Goal: Task Accomplishment & Management: Use online tool/utility

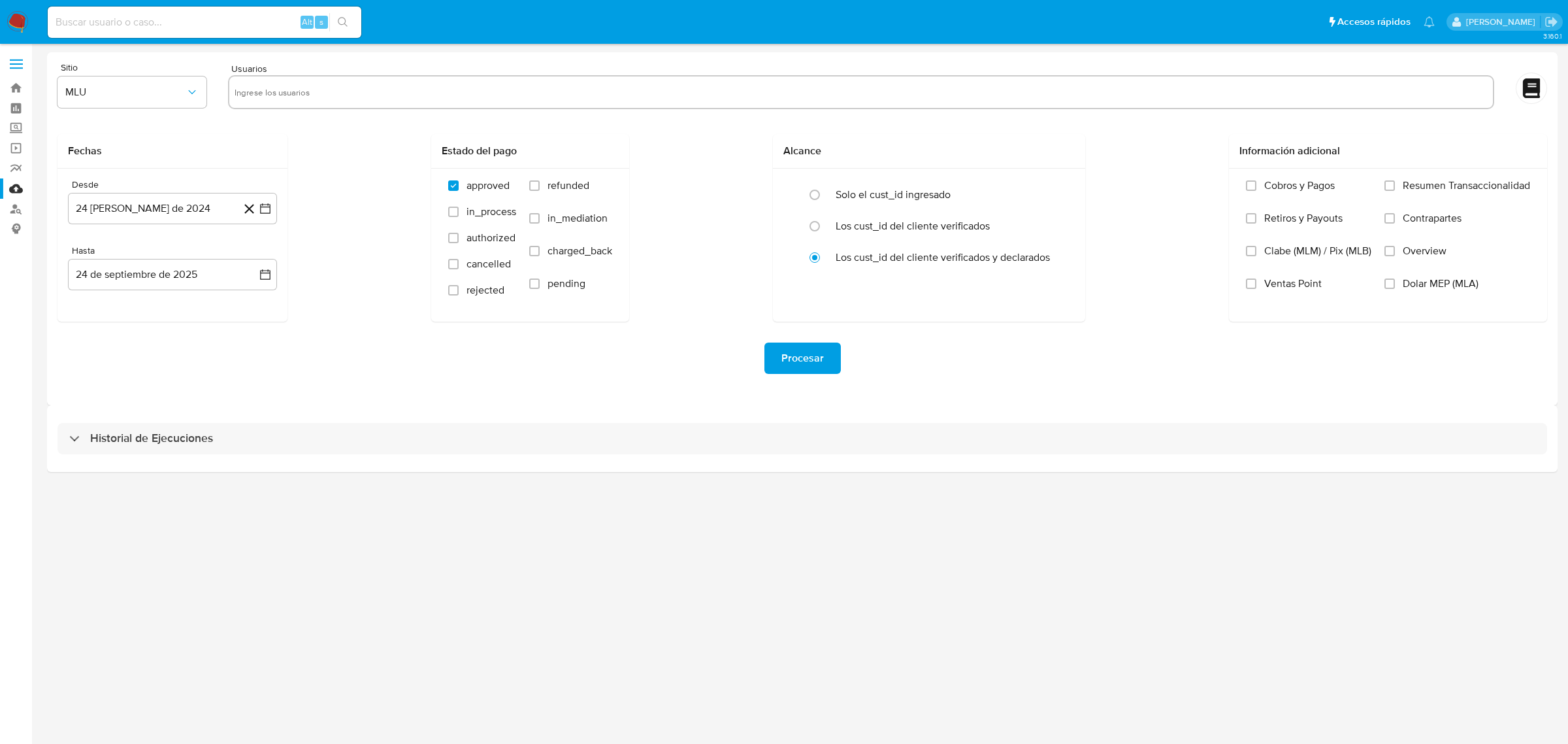
click at [14, 20] on img at bounding box center [18, 22] width 22 height 22
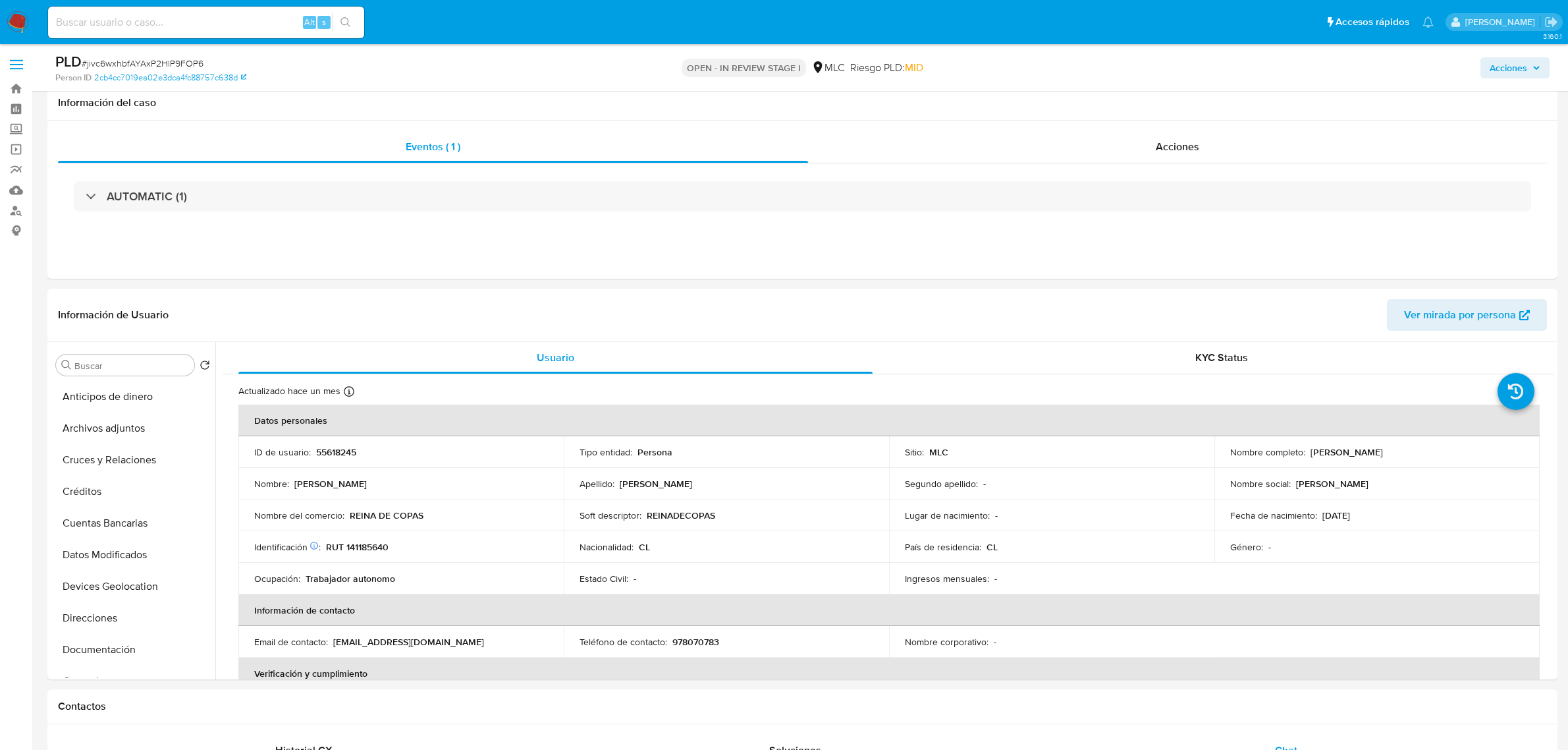
select select "10"
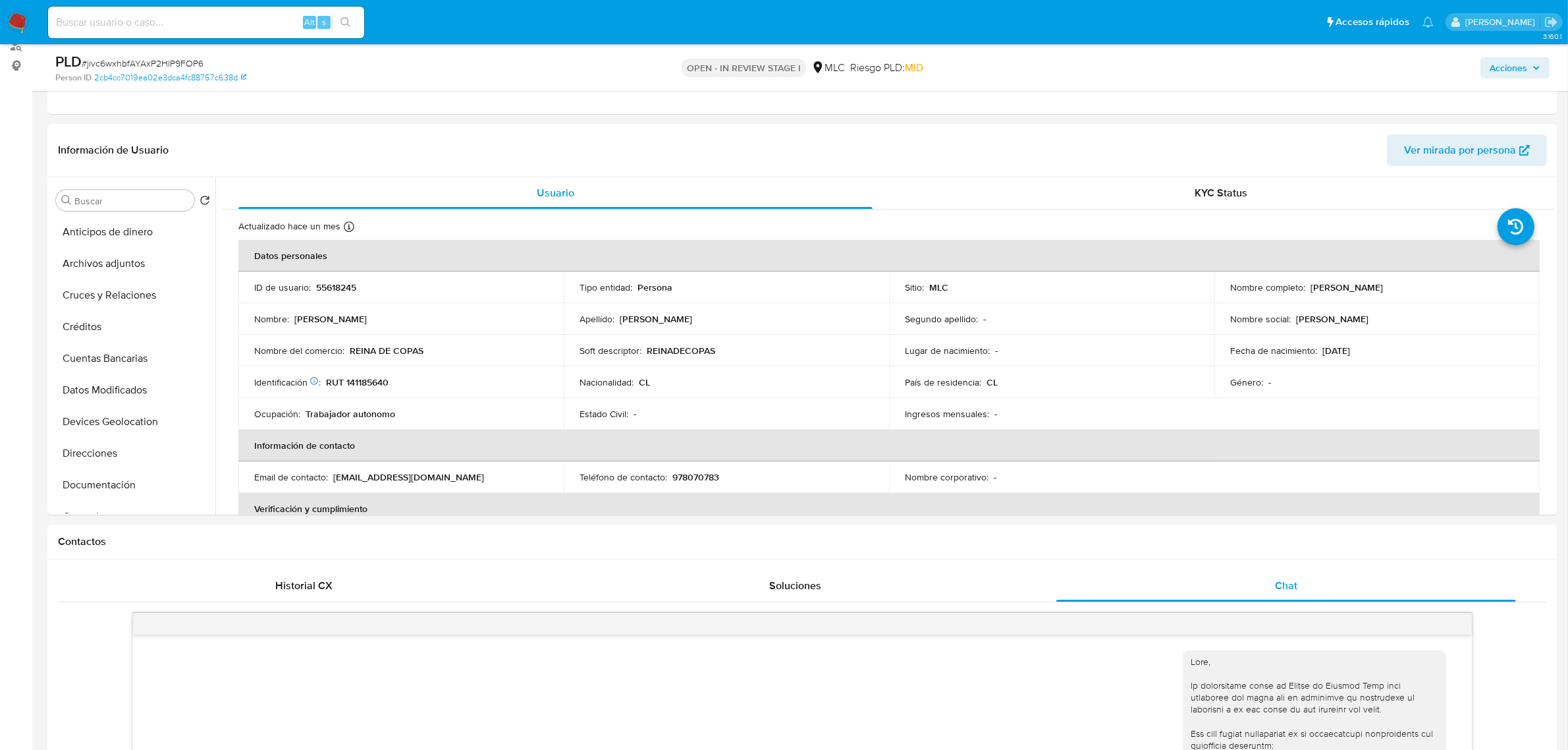
scroll to position [309, 0]
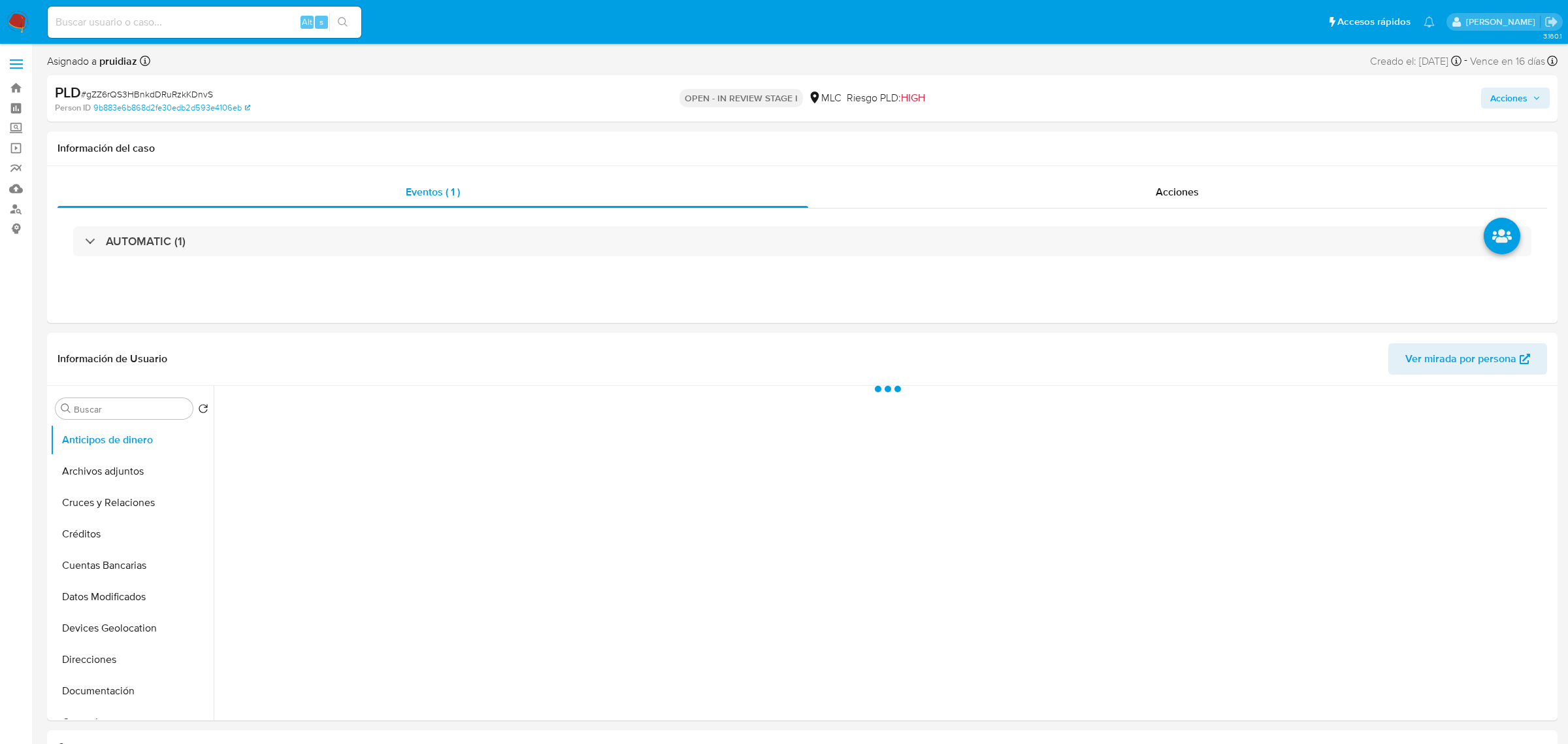
select select "10"
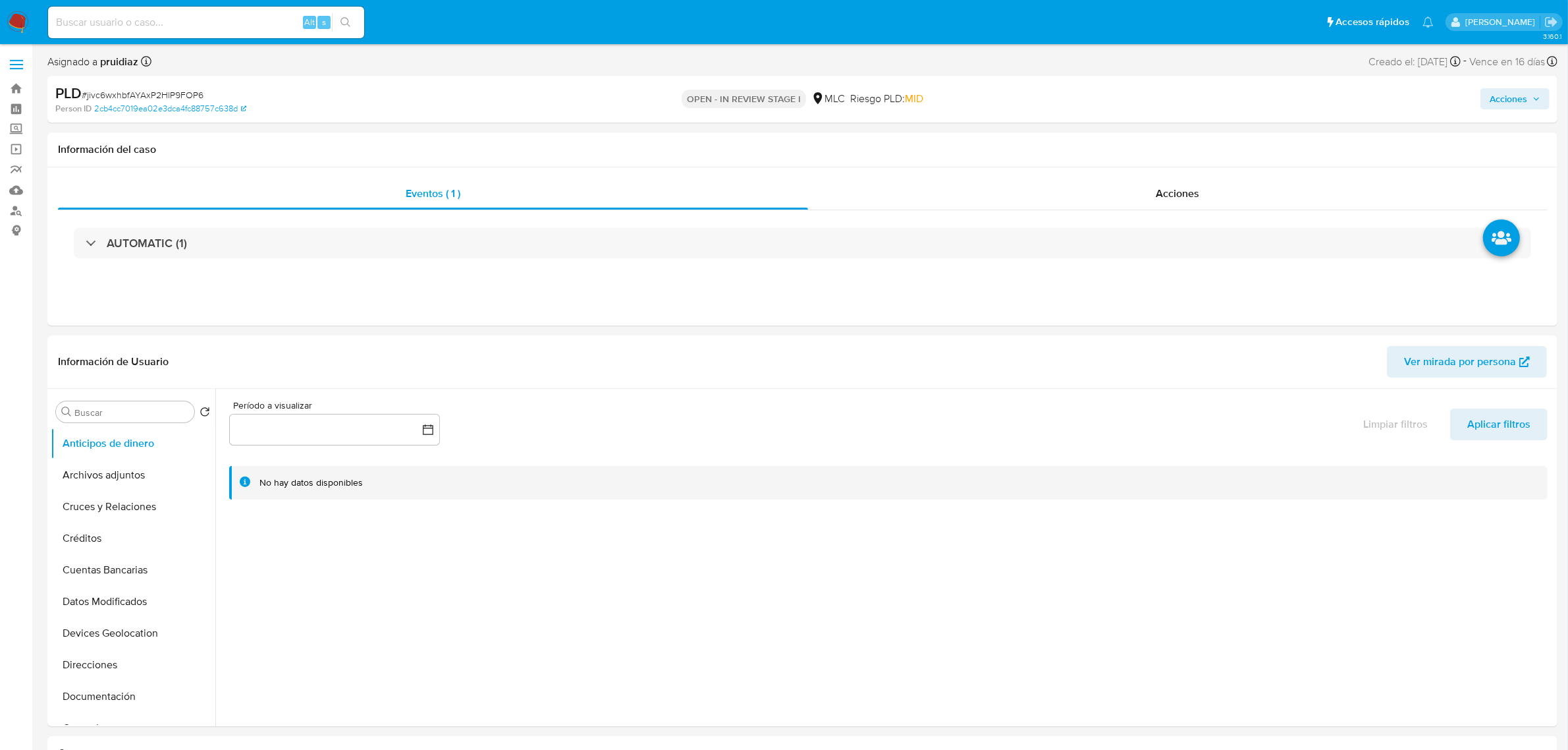
click at [790, 100] on p "OPEN - IN REVIEW STAGE I" at bounding box center [744, 99] width 125 height 18
click at [790, 97] on p "OPEN - IN REVIEW STAGE I" at bounding box center [744, 99] width 125 height 18
click at [97, 565] on button "General" at bounding box center [127, 563] width 154 height 31
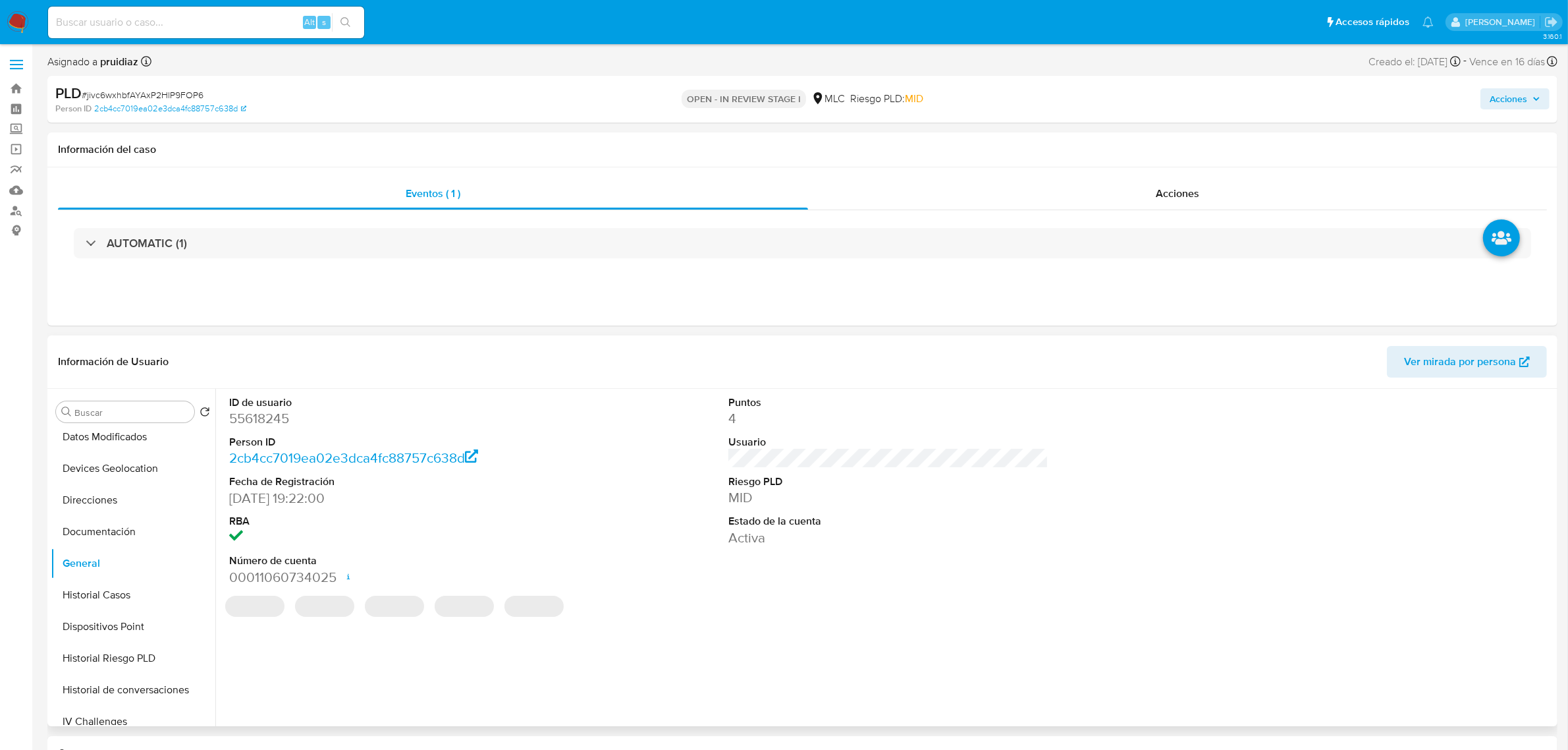
click at [272, 416] on dd "55618245" at bounding box center [389, 418] width 320 height 18
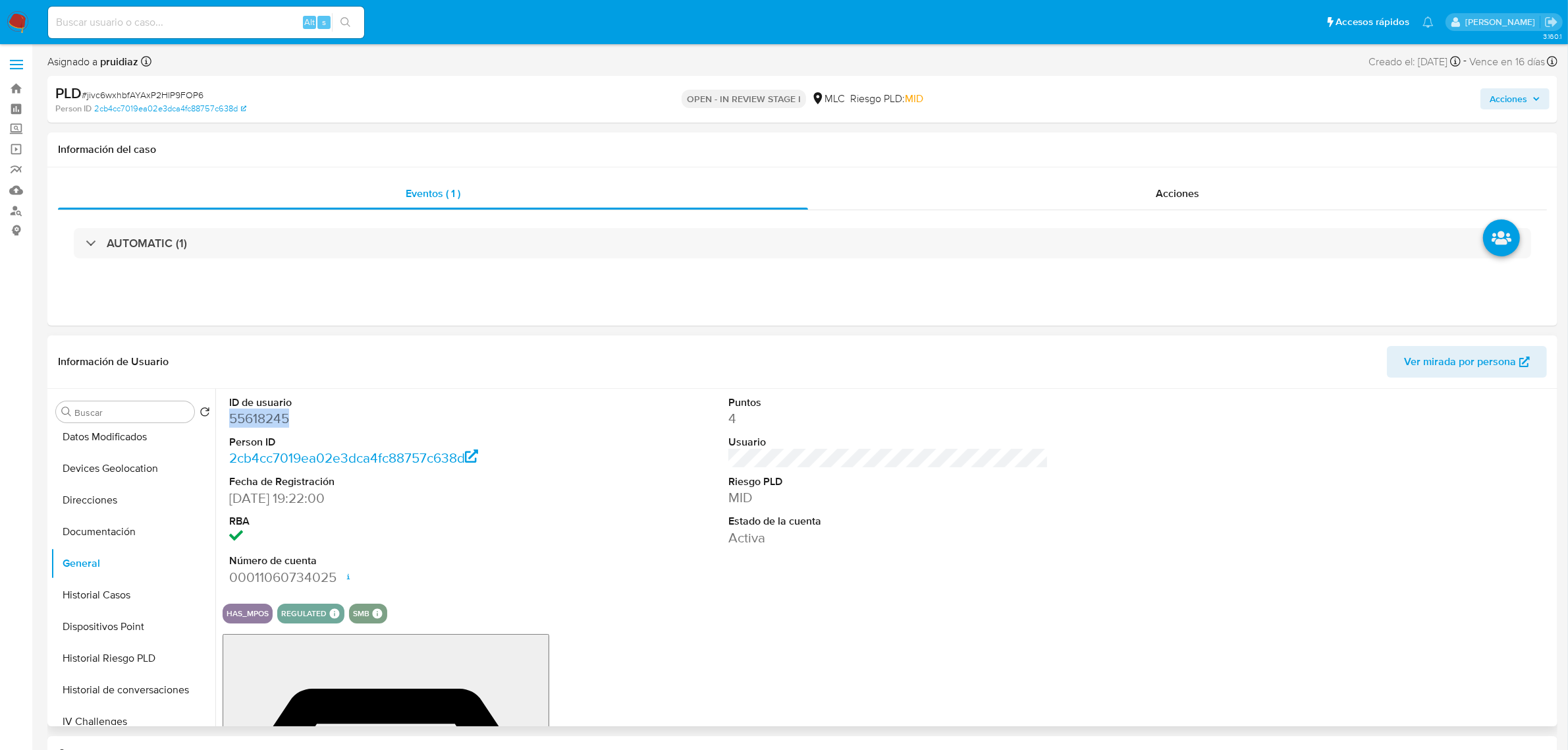
copy dd "55618245"
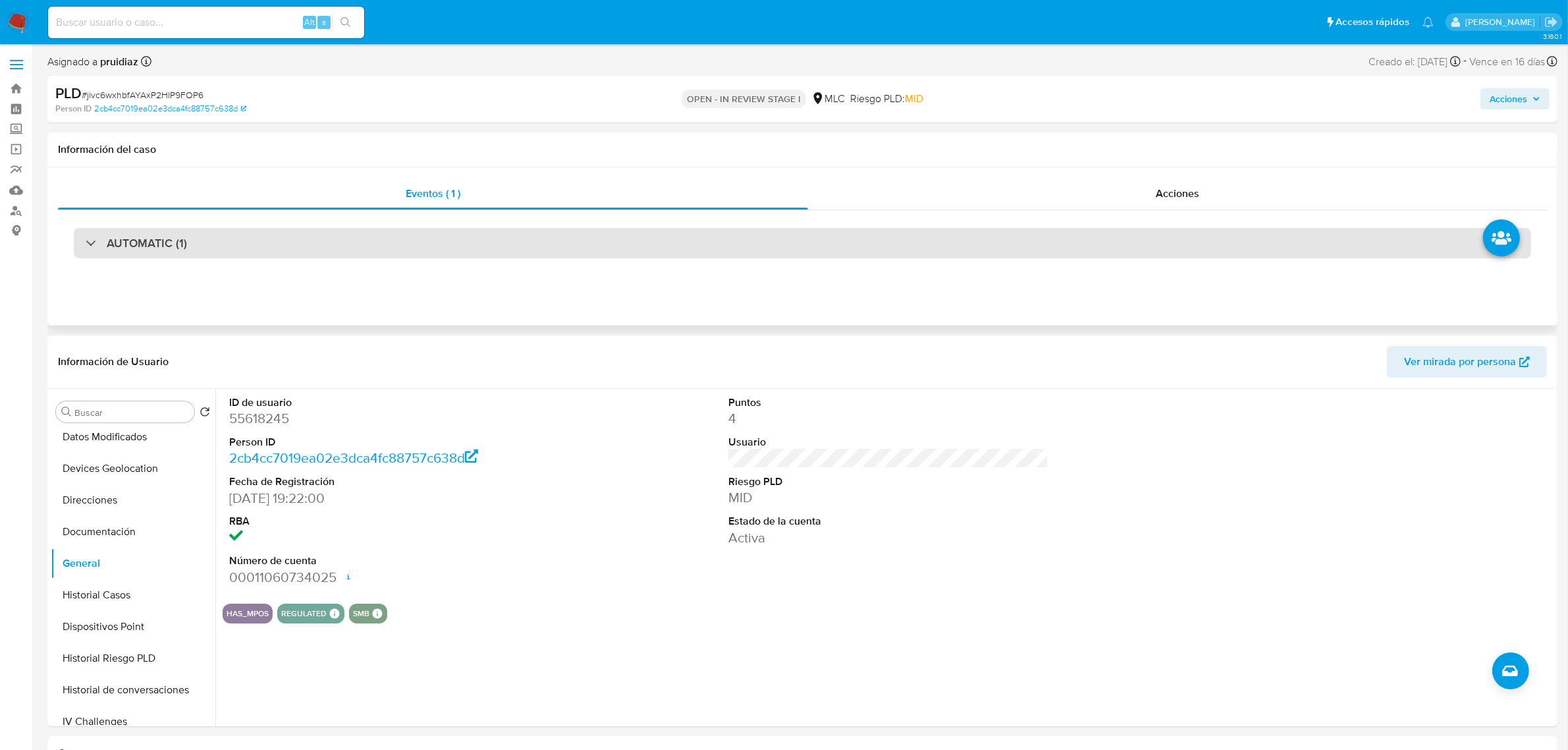
click at [157, 229] on div "AUTOMATIC (1)" at bounding box center [802, 243] width 1457 height 30
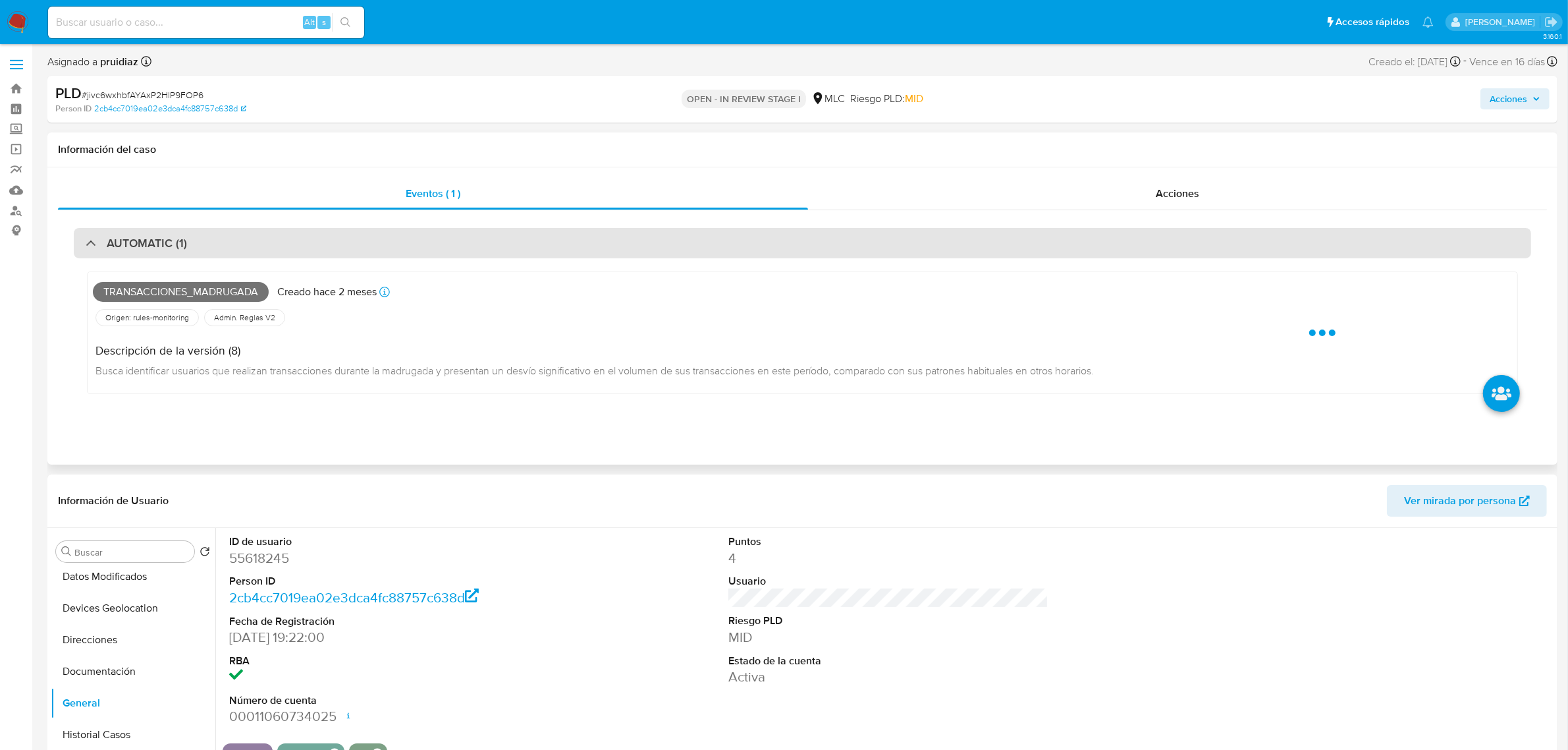
click at [157, 231] on div "AUTOMATIC (1)" at bounding box center [802, 243] width 1457 height 30
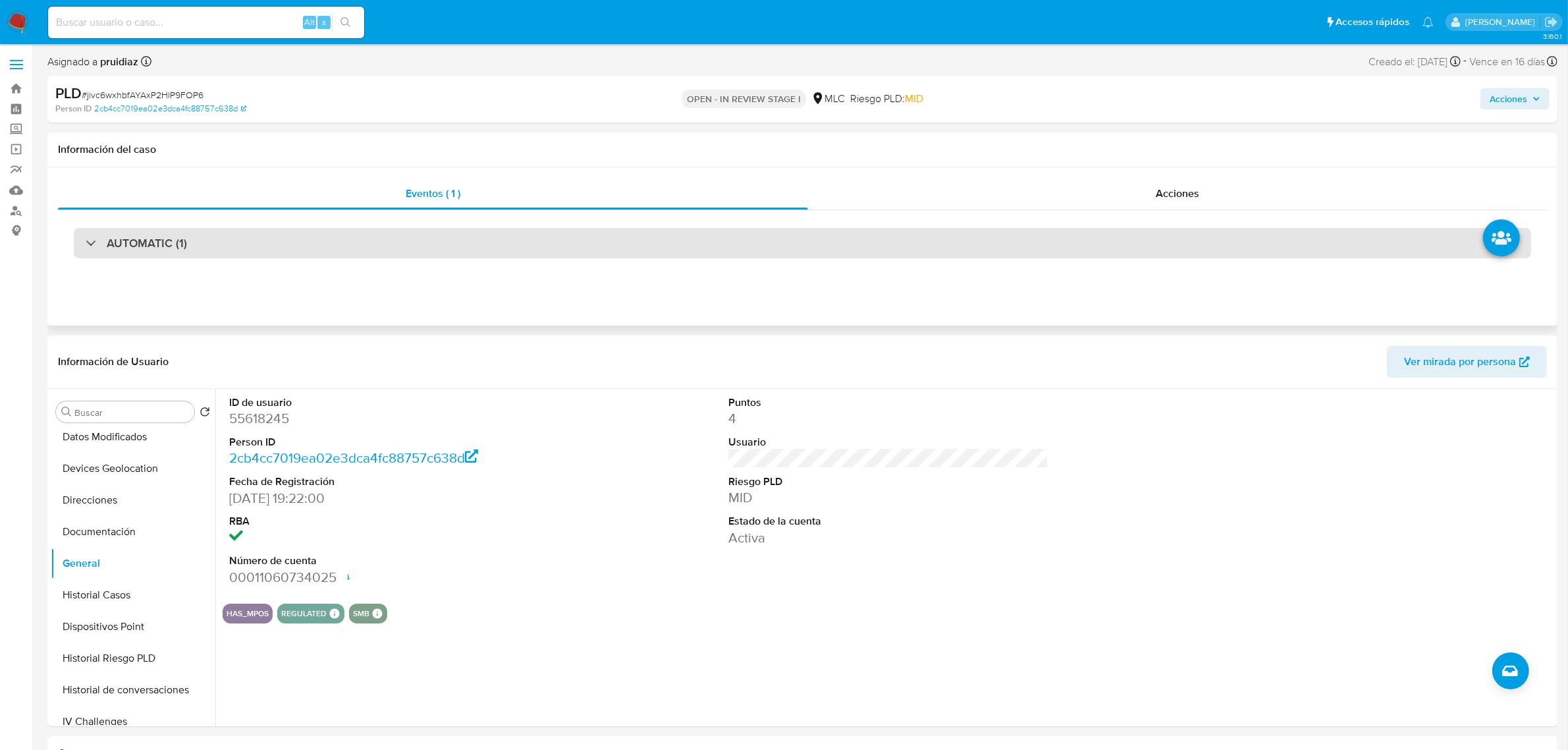
click at [248, 246] on div "AUTOMATIC (1)" at bounding box center [802, 243] width 1457 height 30
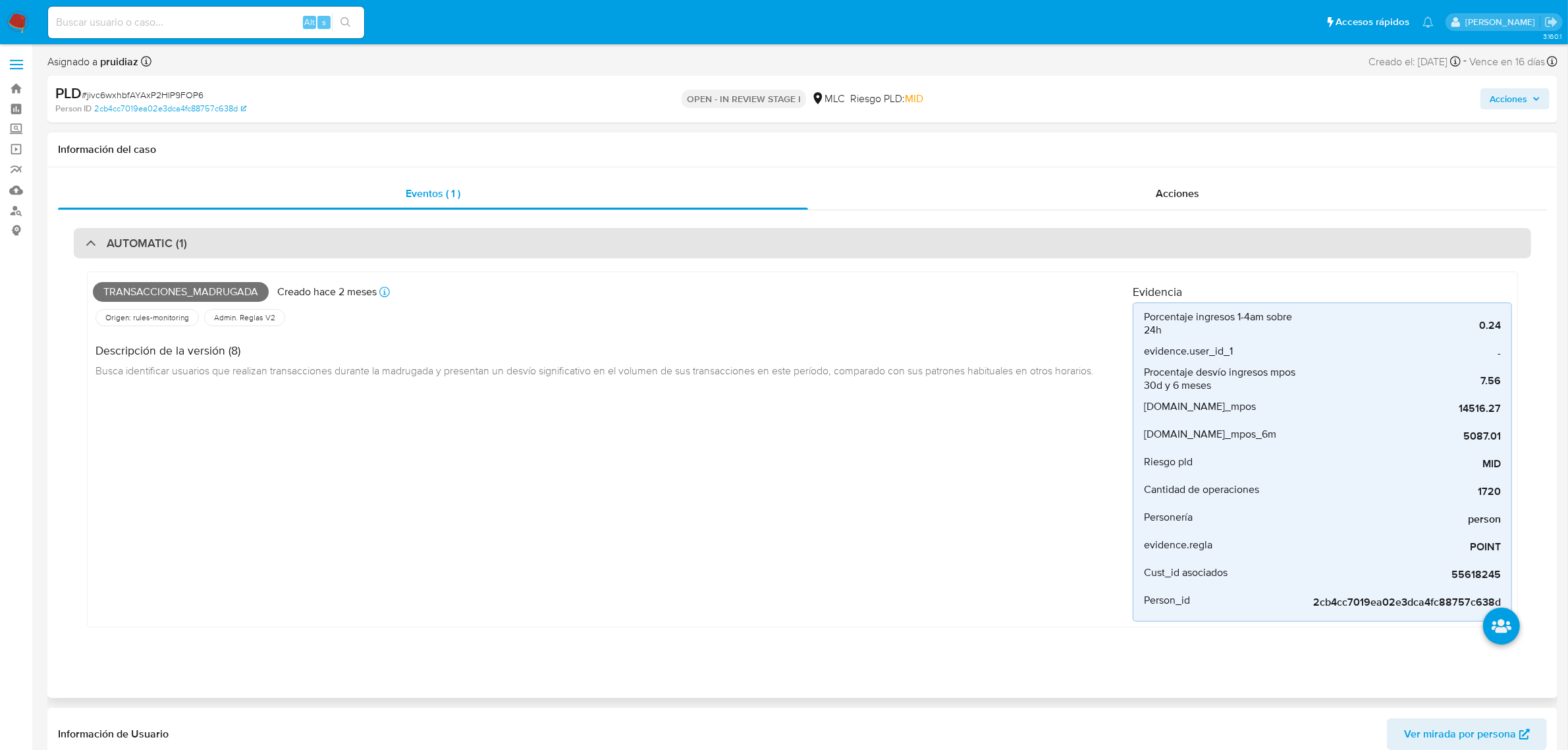
click at [248, 248] on div "AUTOMATIC (1)" at bounding box center [802, 243] width 1457 height 30
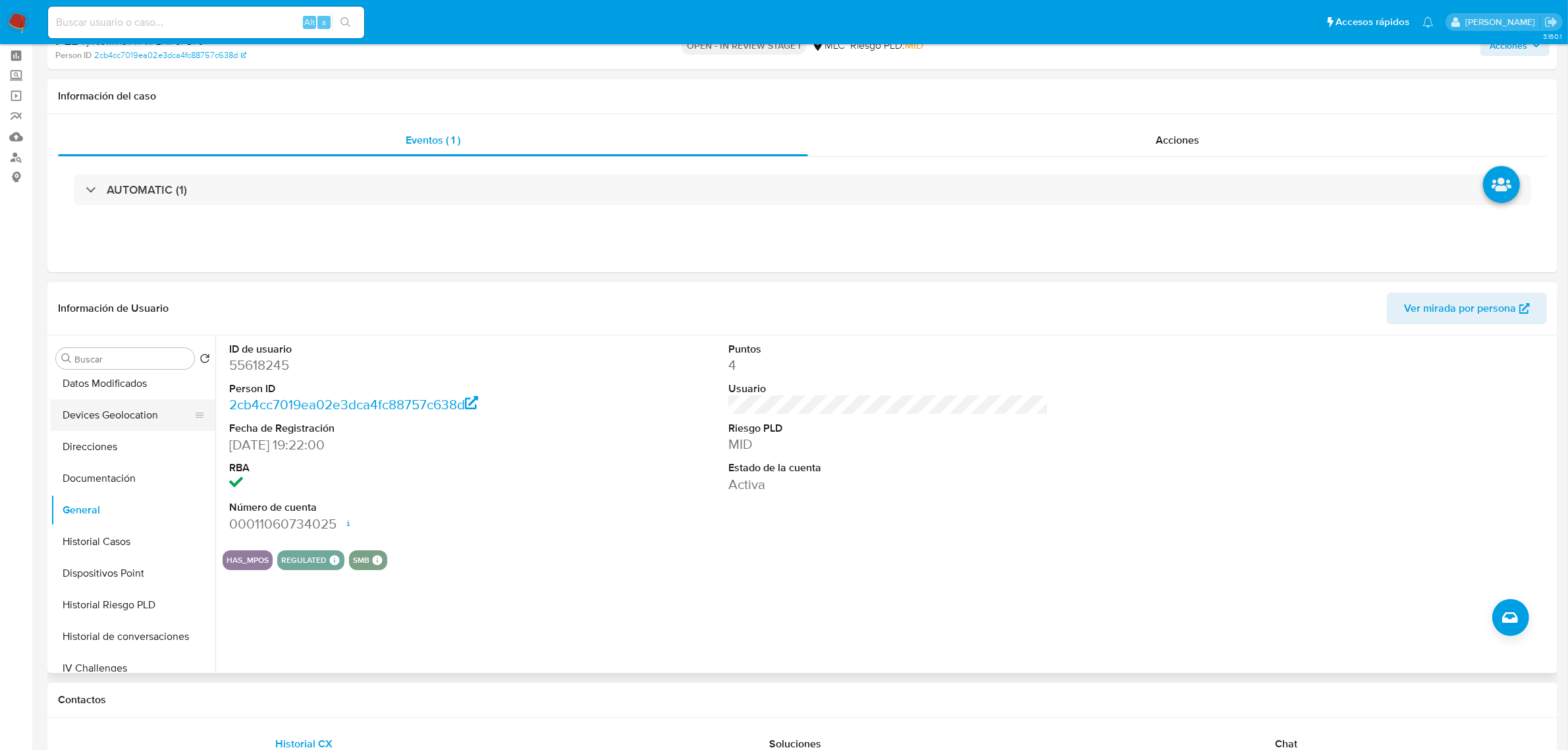
scroll to position [82, 0]
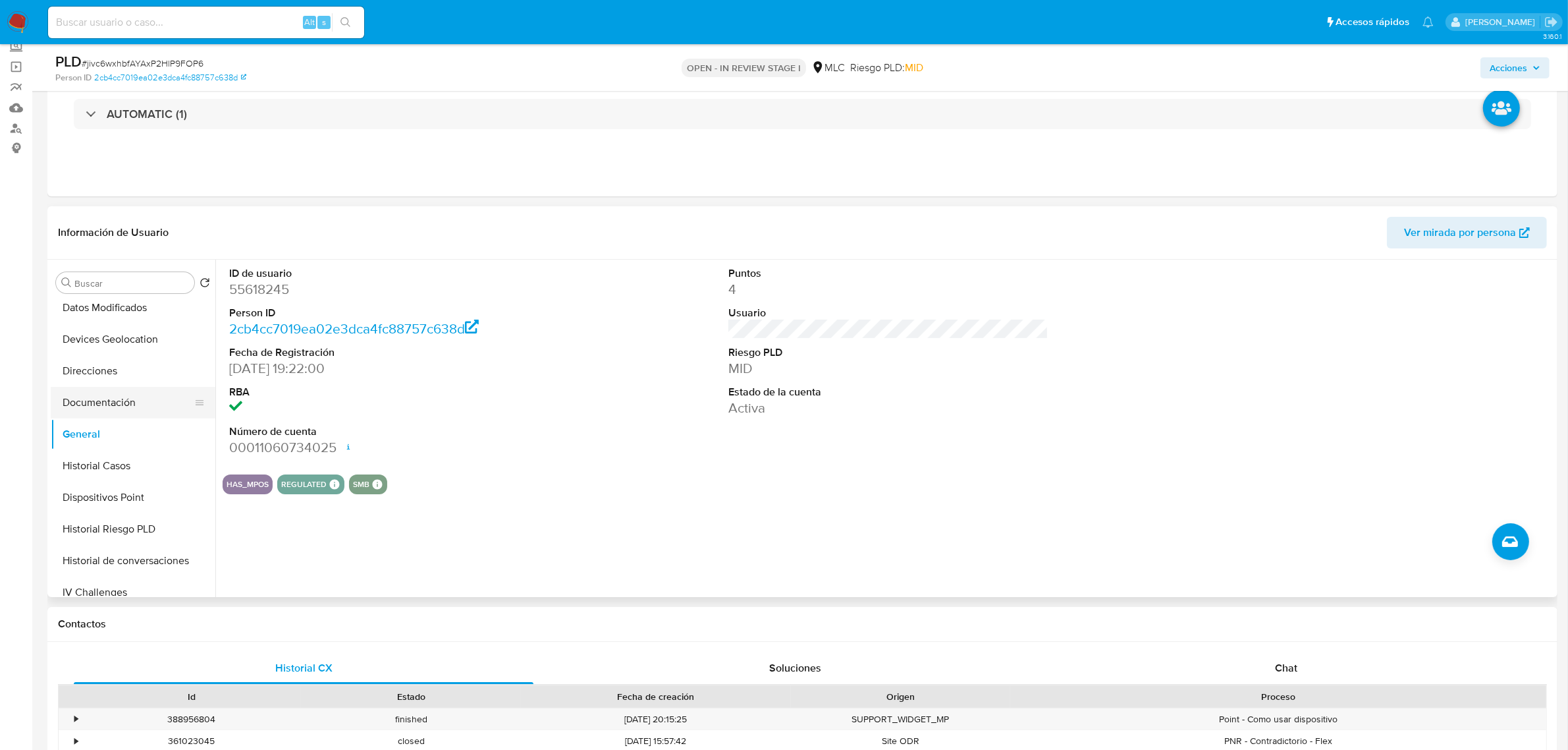
click at [117, 392] on button "Documentación" at bounding box center [127, 402] width 154 height 31
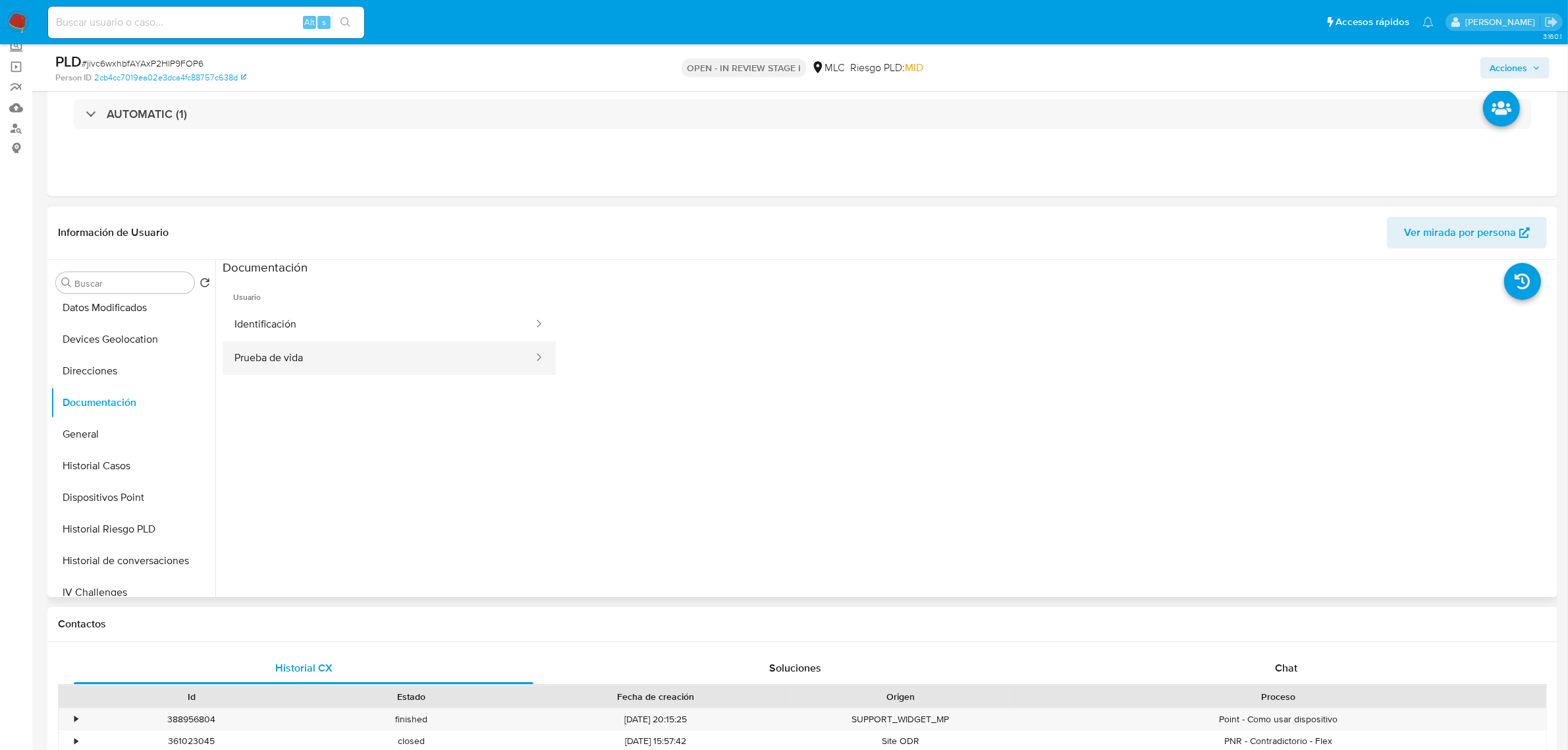
click at [296, 350] on button "Prueba de vida" at bounding box center [378, 358] width 312 height 34
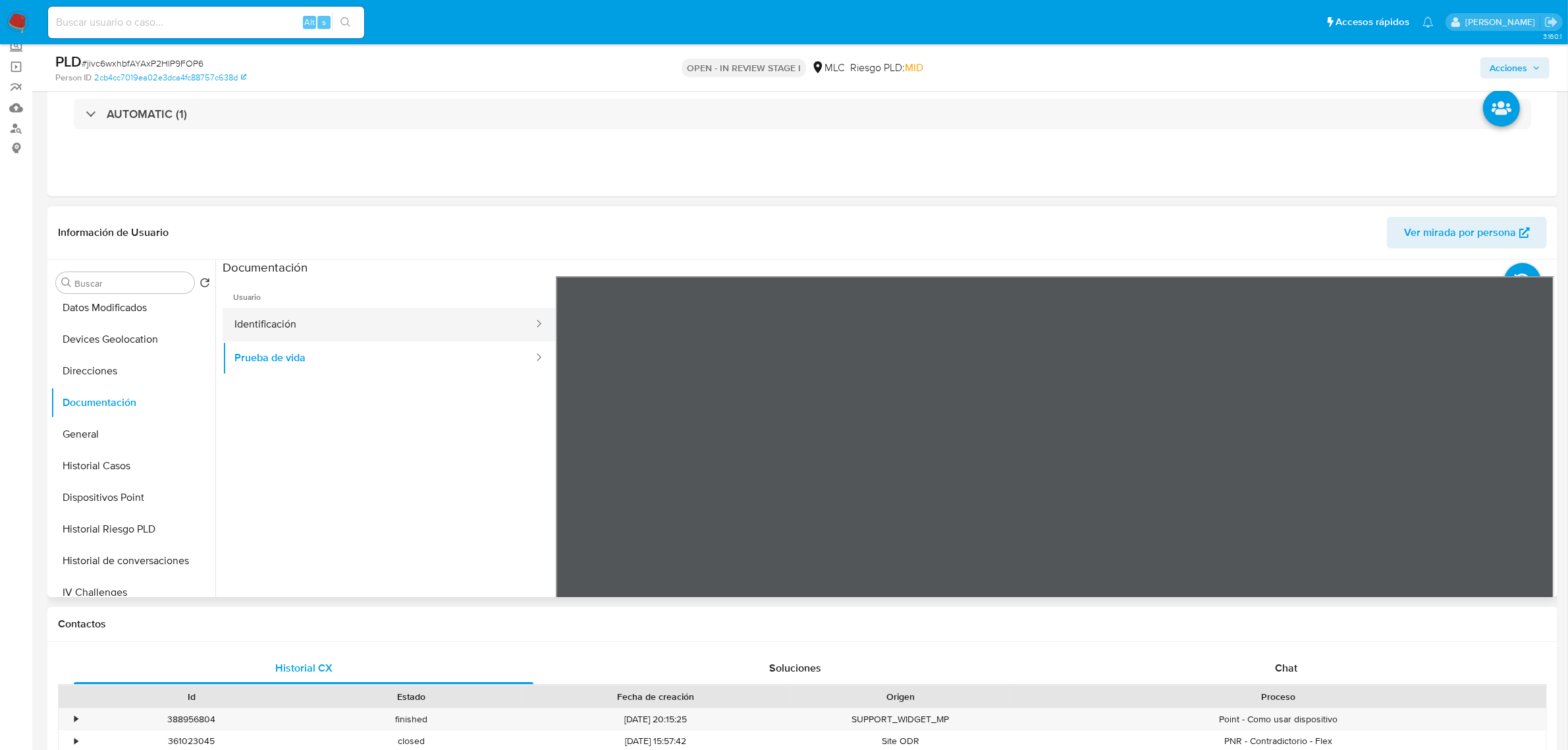
click at [336, 331] on button "Identificación" at bounding box center [378, 324] width 312 height 34
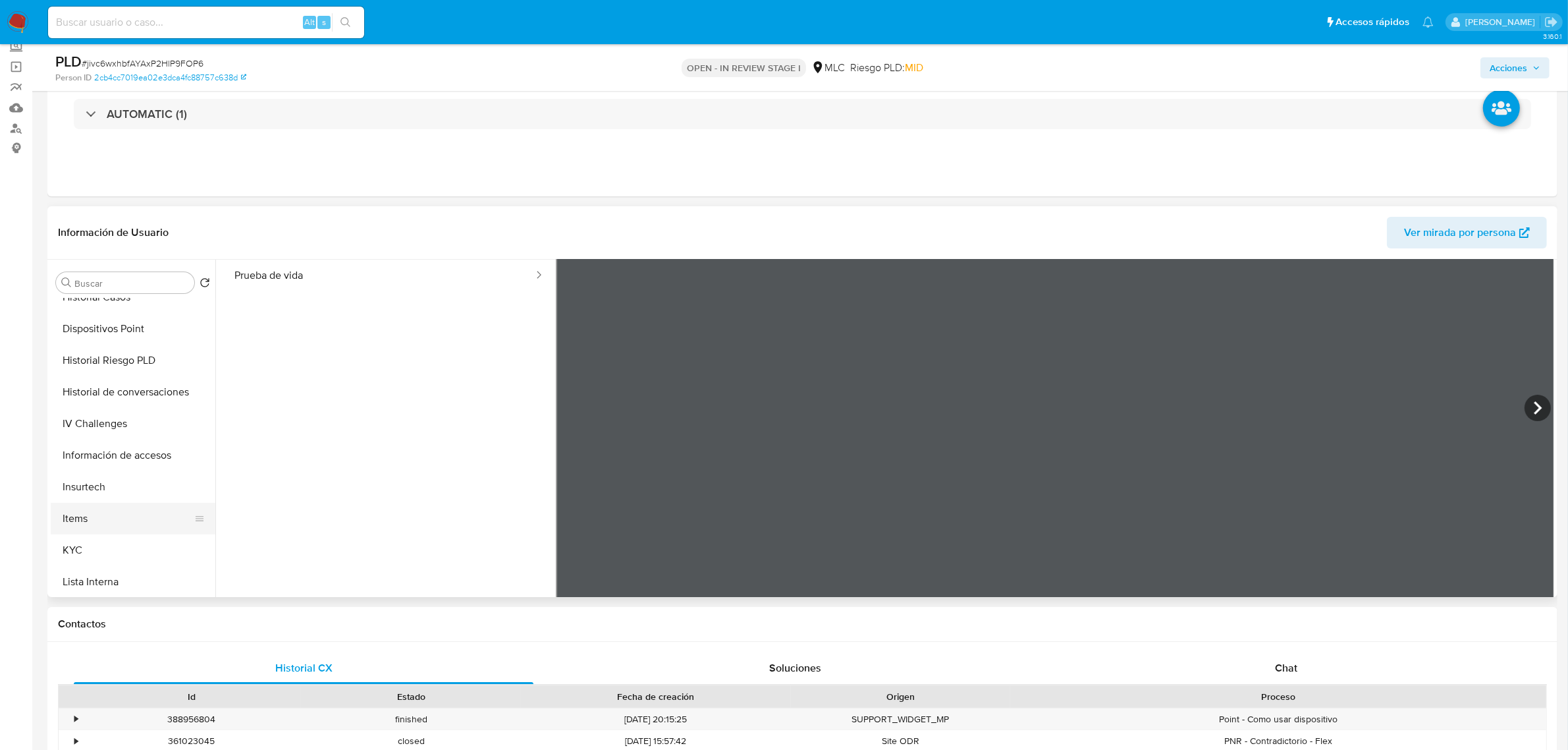
scroll to position [412, 0]
click at [84, 463] on button "KYC" at bounding box center [127, 471] width 154 height 31
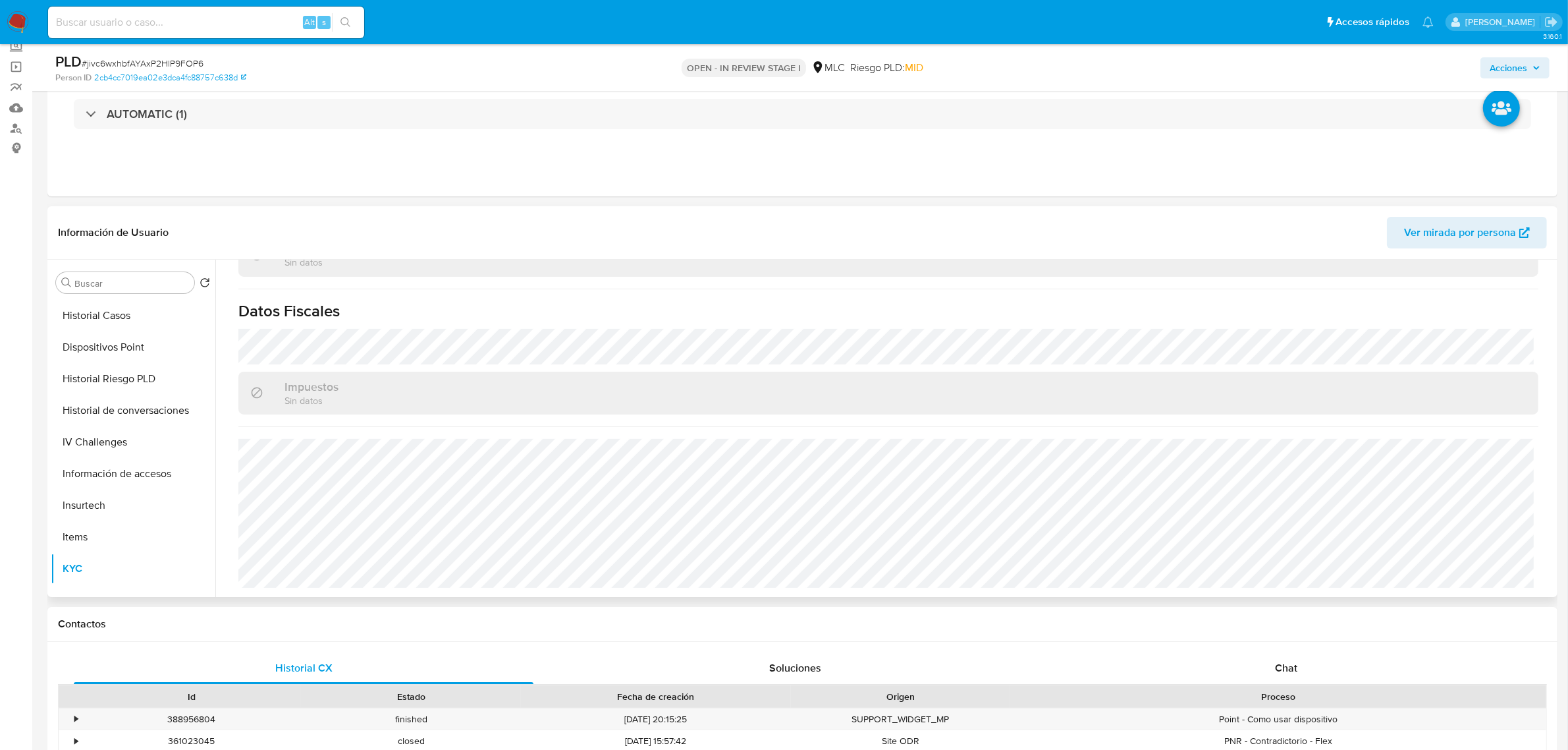
scroll to position [165, 0]
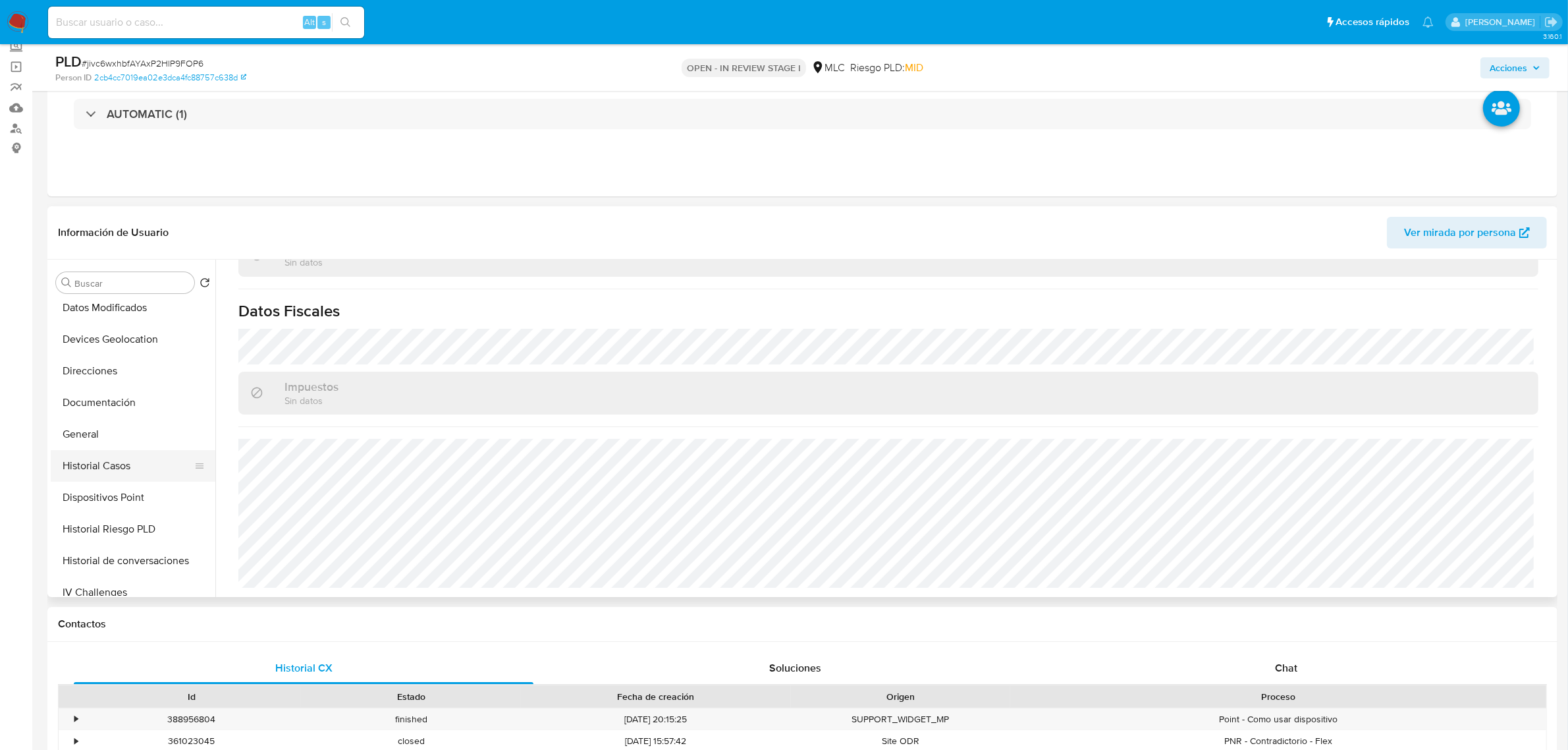
click at [106, 467] on button "Historial Casos" at bounding box center [127, 465] width 154 height 31
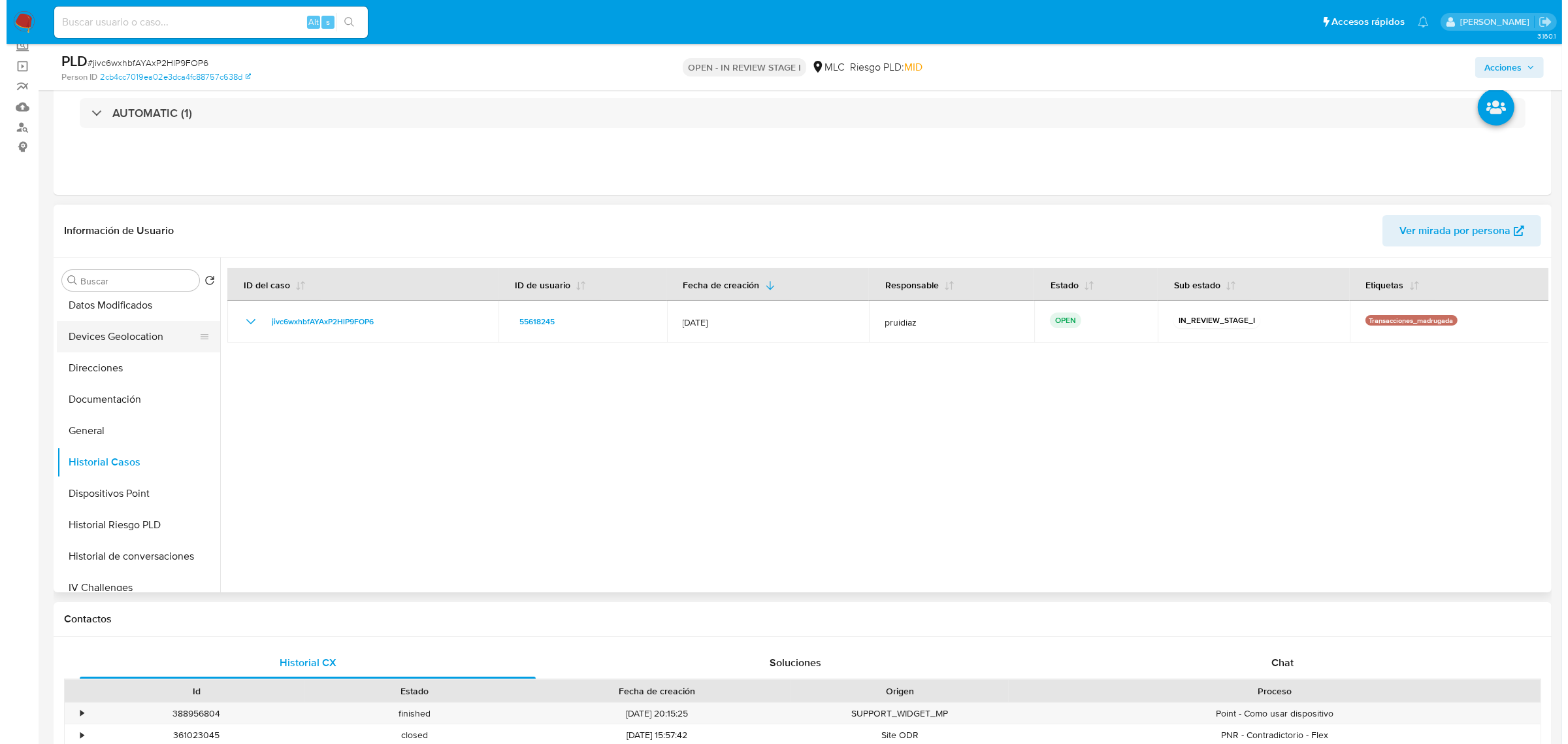
scroll to position [0, 0]
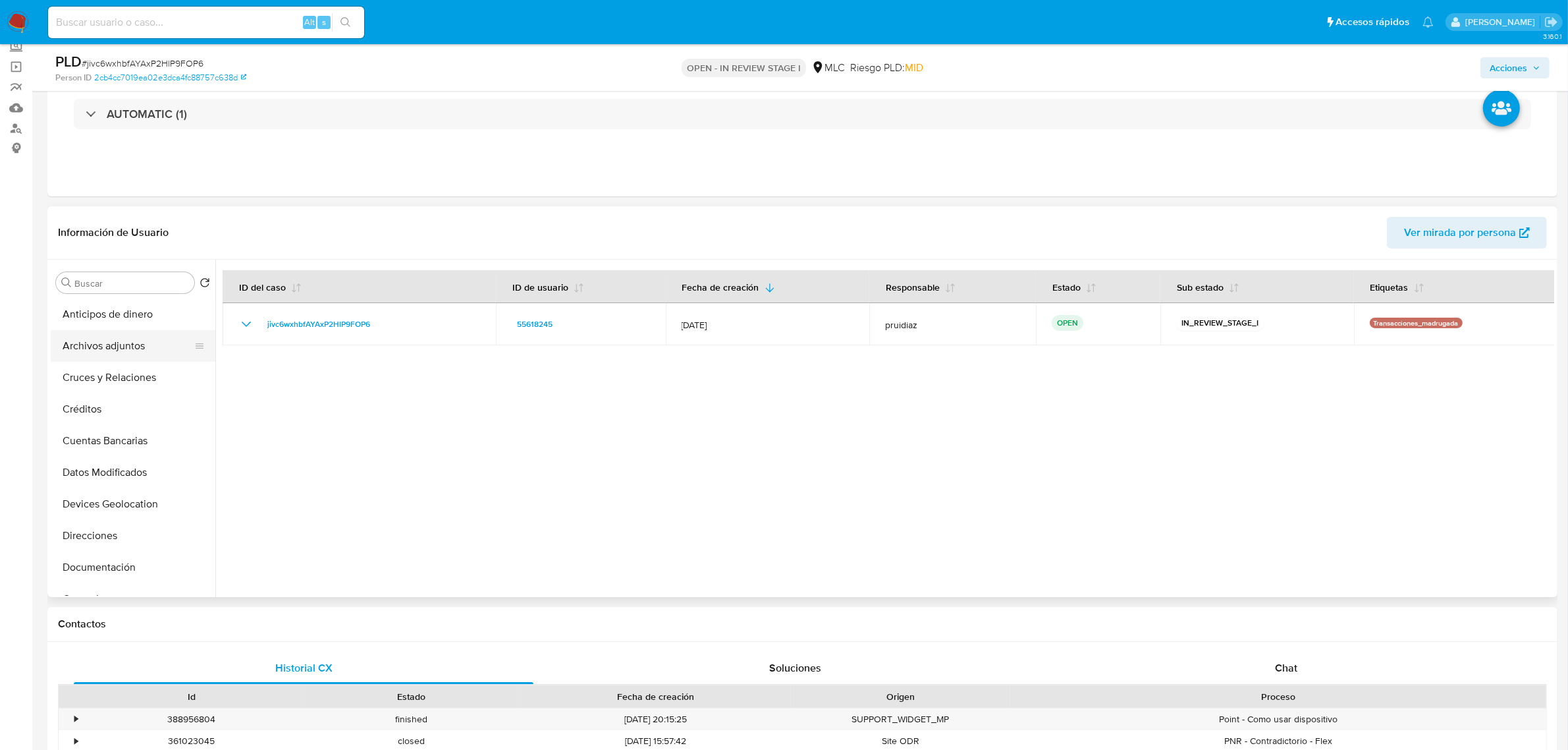
click at [106, 350] on button "Archivos adjuntos" at bounding box center [127, 346] width 154 height 31
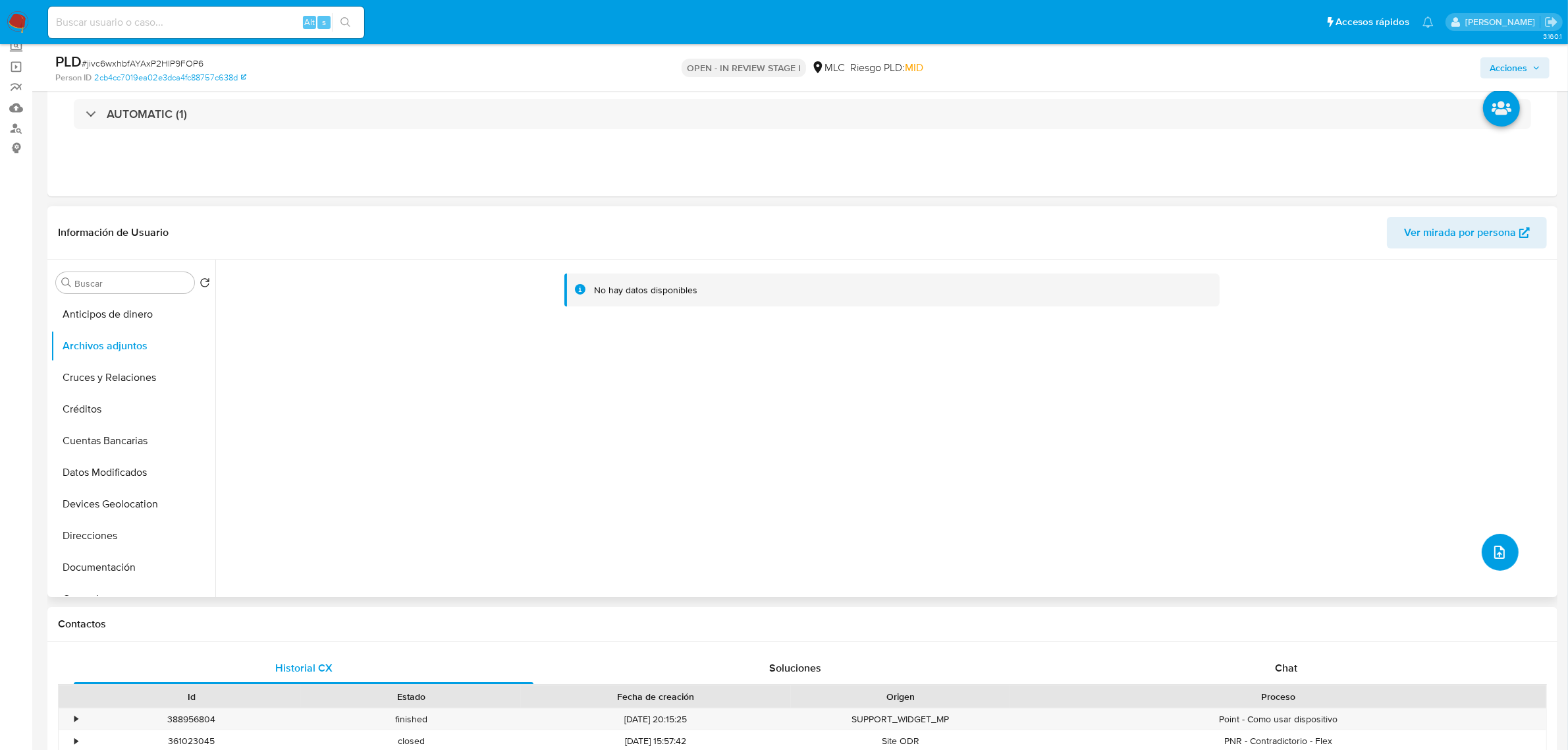
click at [1482, 561] on button "upload-file" at bounding box center [1500, 552] width 37 height 37
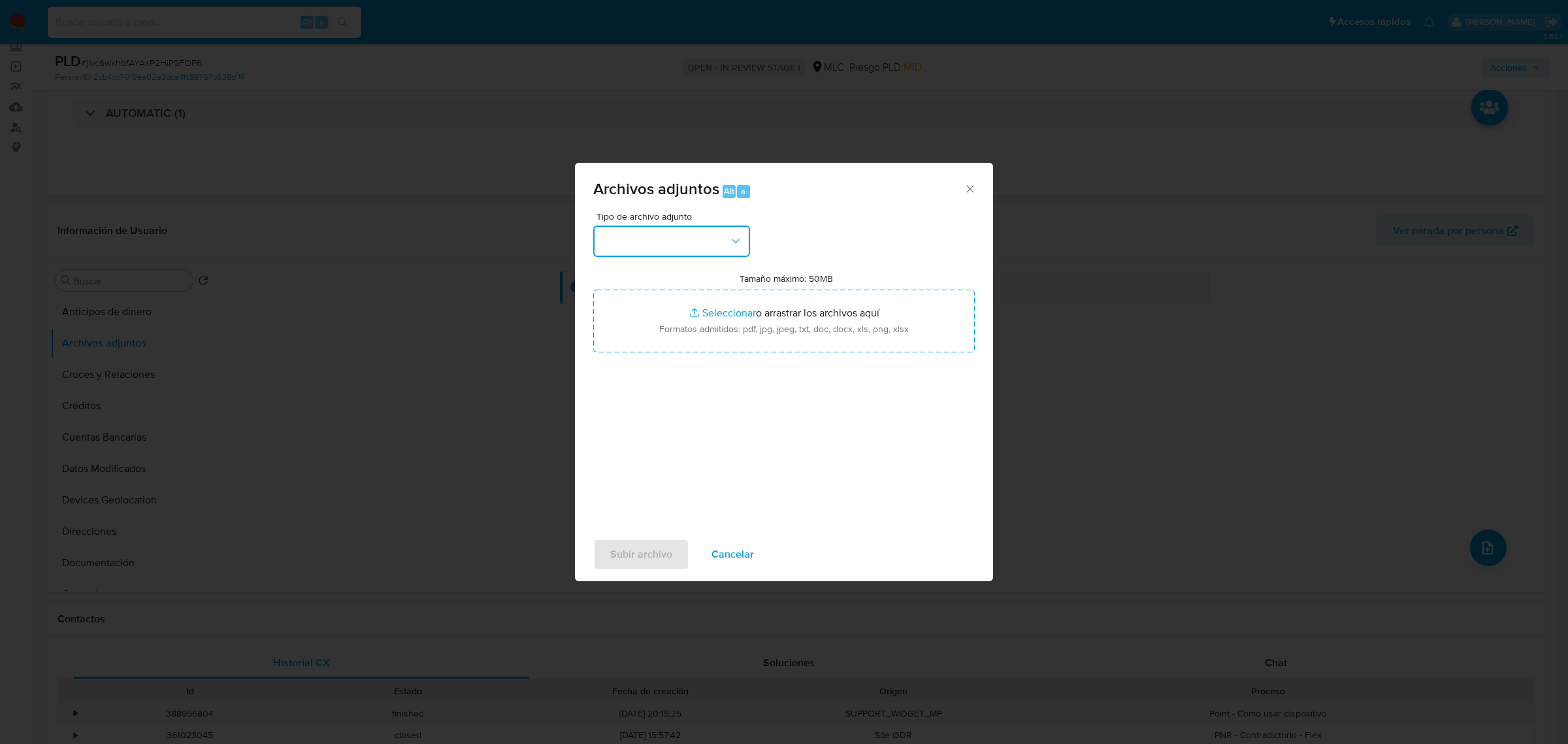
click at [685, 250] on button "button" at bounding box center [671, 241] width 157 height 31
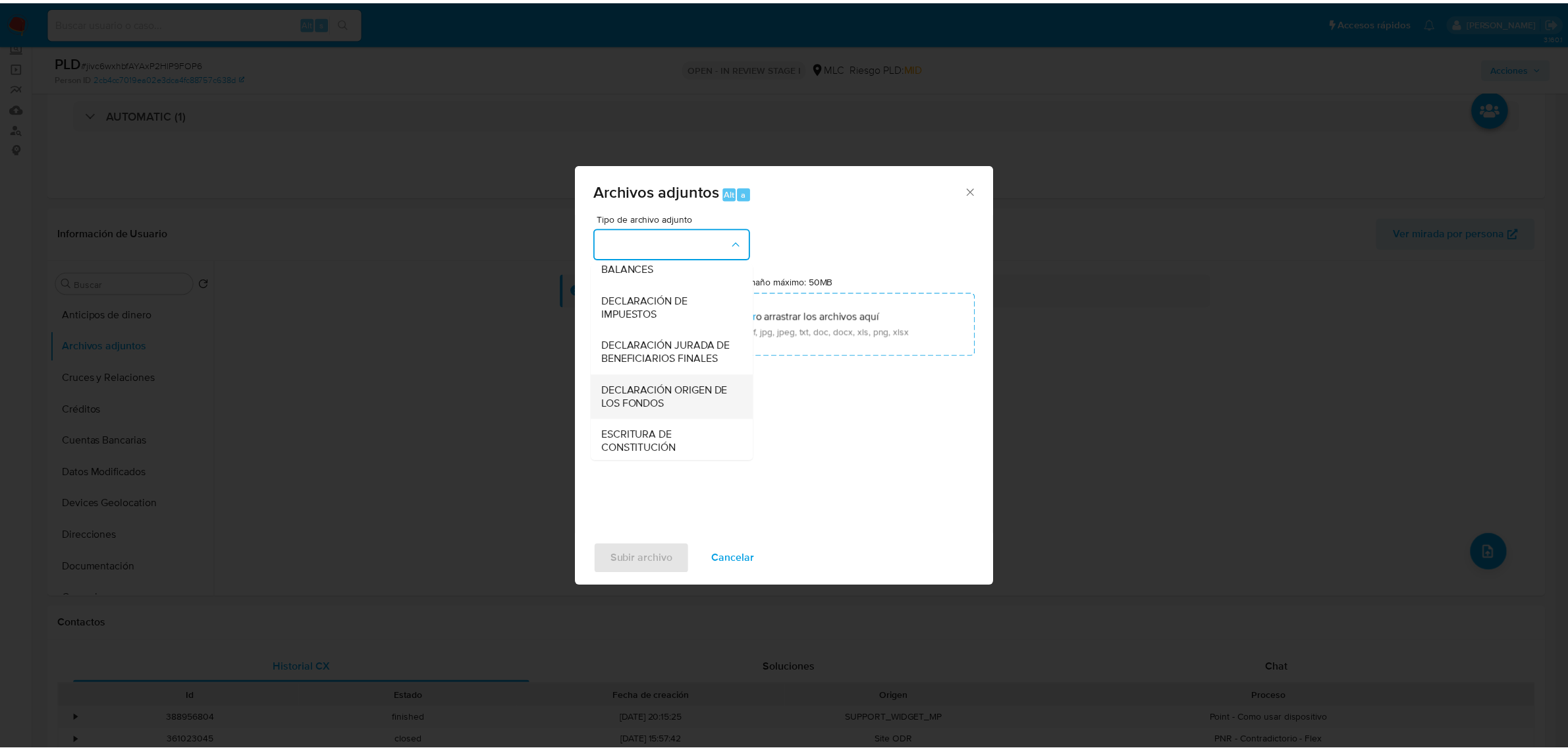
scroll to position [218, 0]
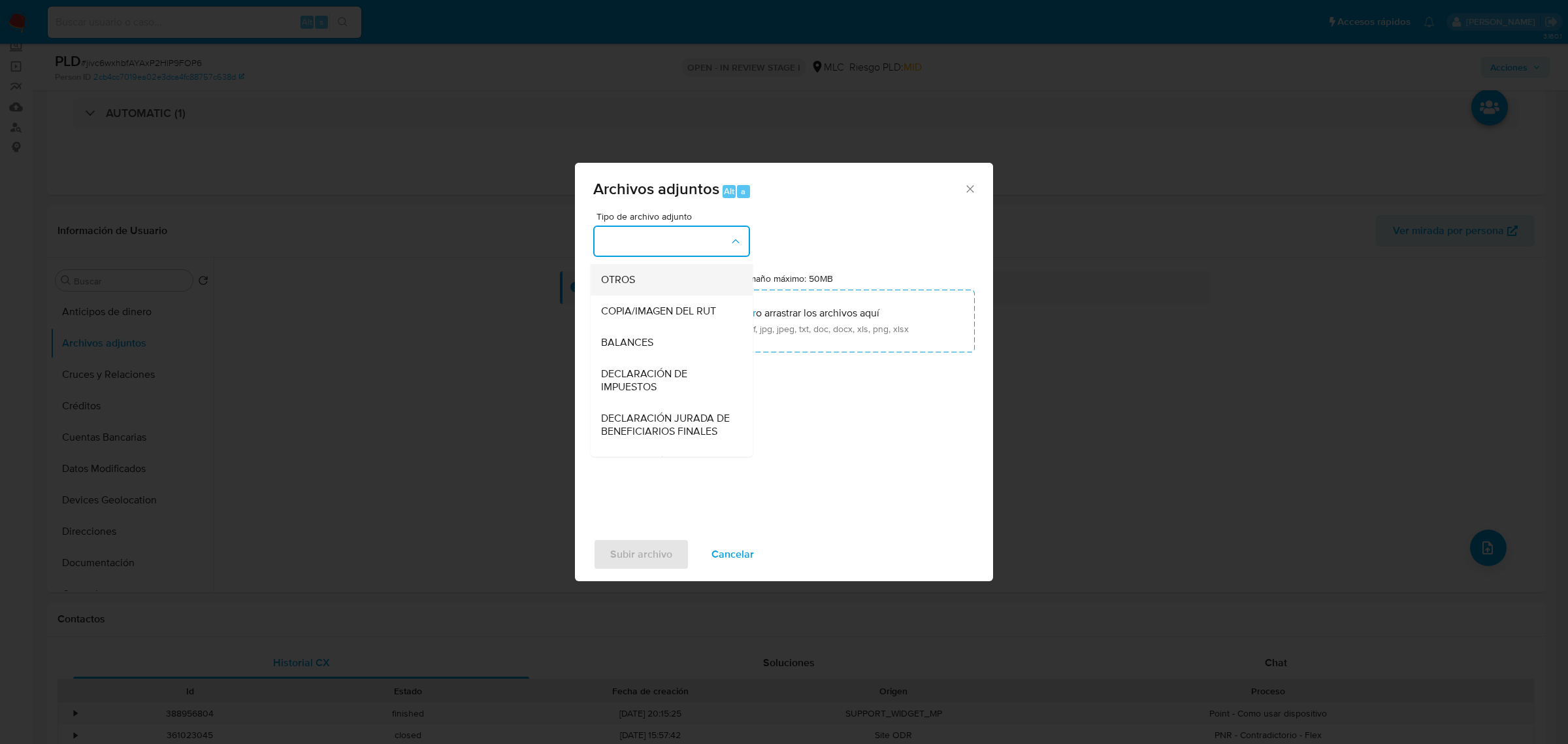
click at [631, 286] on span "OTROS" at bounding box center [618, 278] width 34 height 13
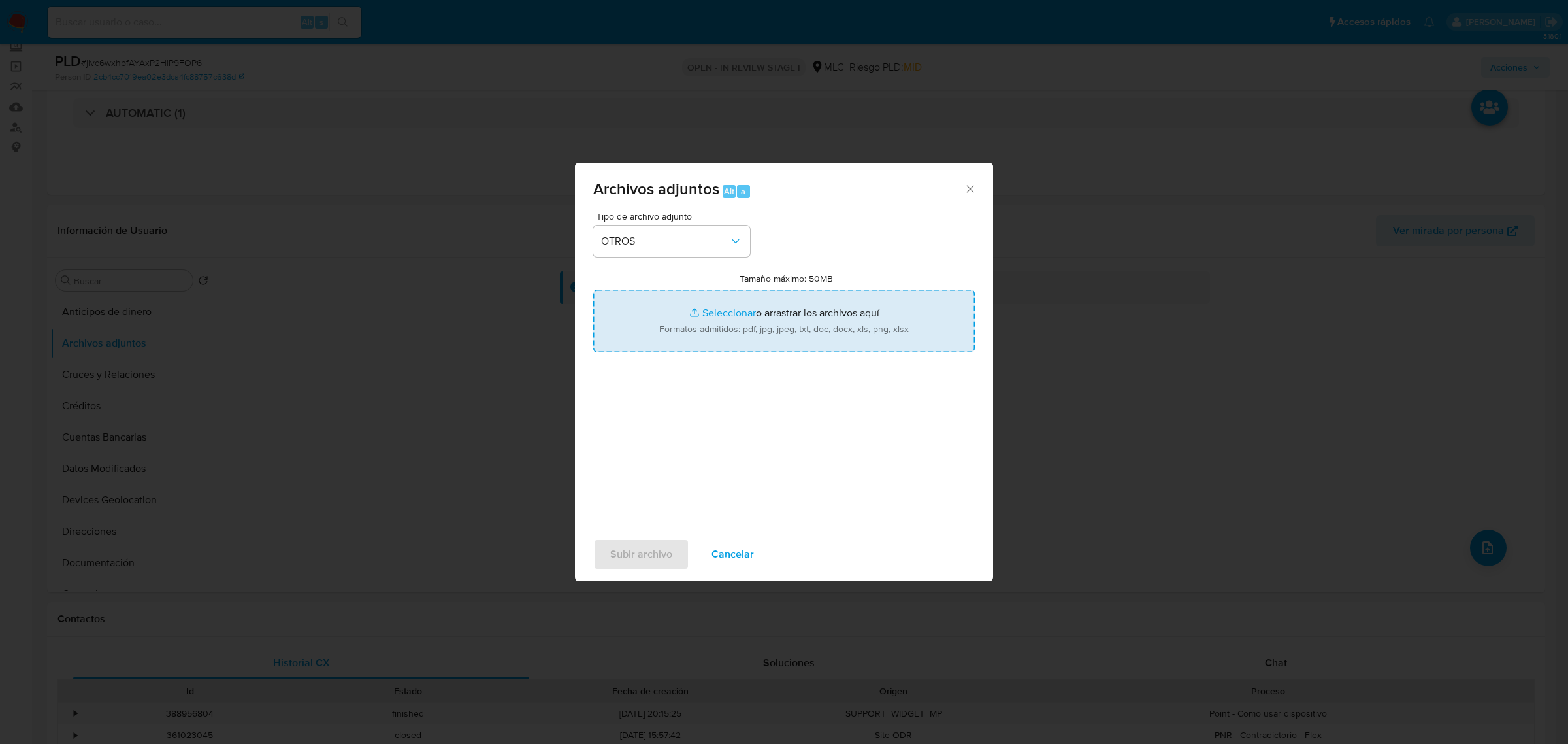
click at [734, 341] on input "Tamaño máximo: 50MB Seleccionar archivos" at bounding box center [784, 320] width 381 height 62
type input "C:\fakepath\55618245 - 23_09_2025.pdf"
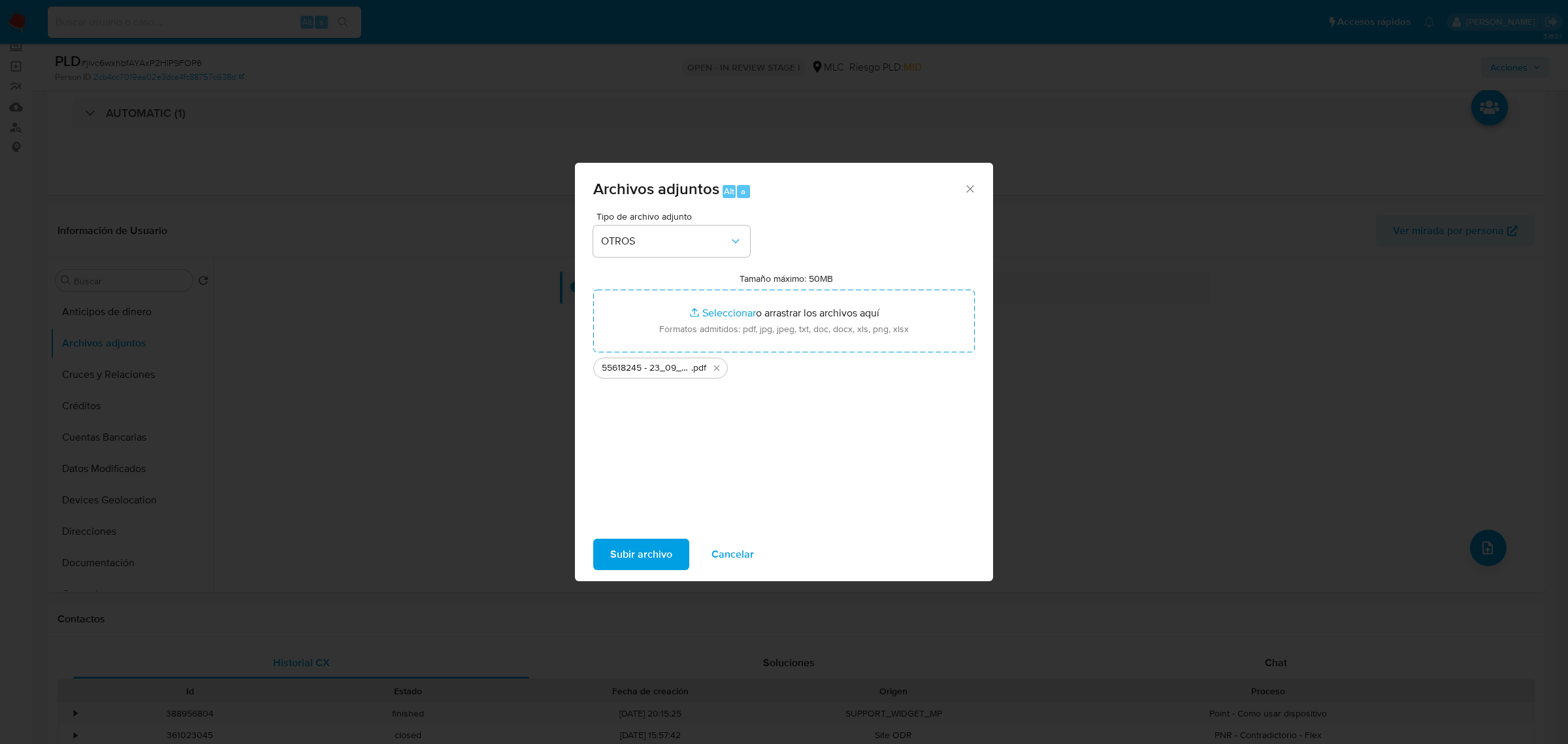
click at [655, 551] on span "Subir archivo" at bounding box center [641, 554] width 62 height 29
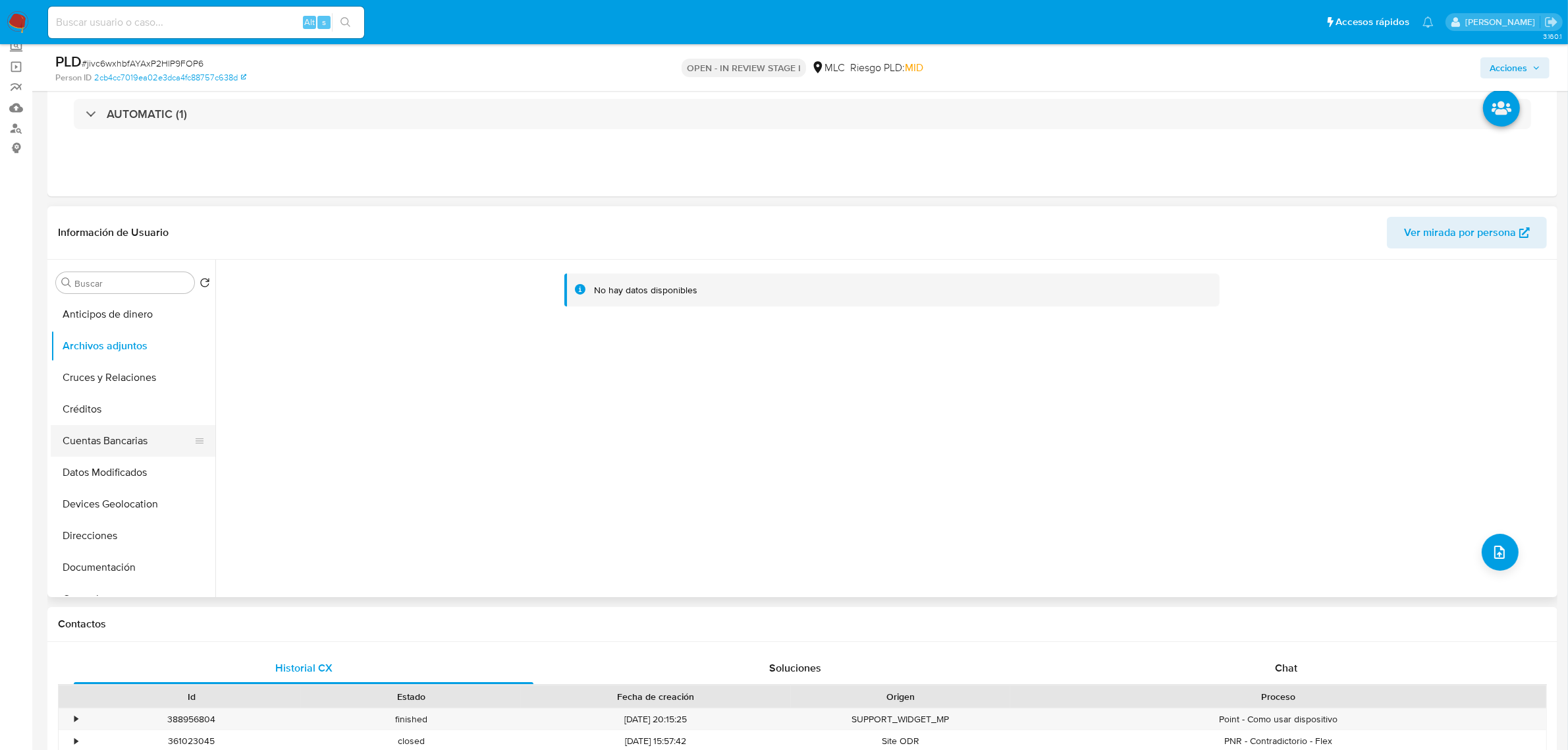
click at [145, 441] on button "Cuentas Bancarias" at bounding box center [127, 441] width 154 height 31
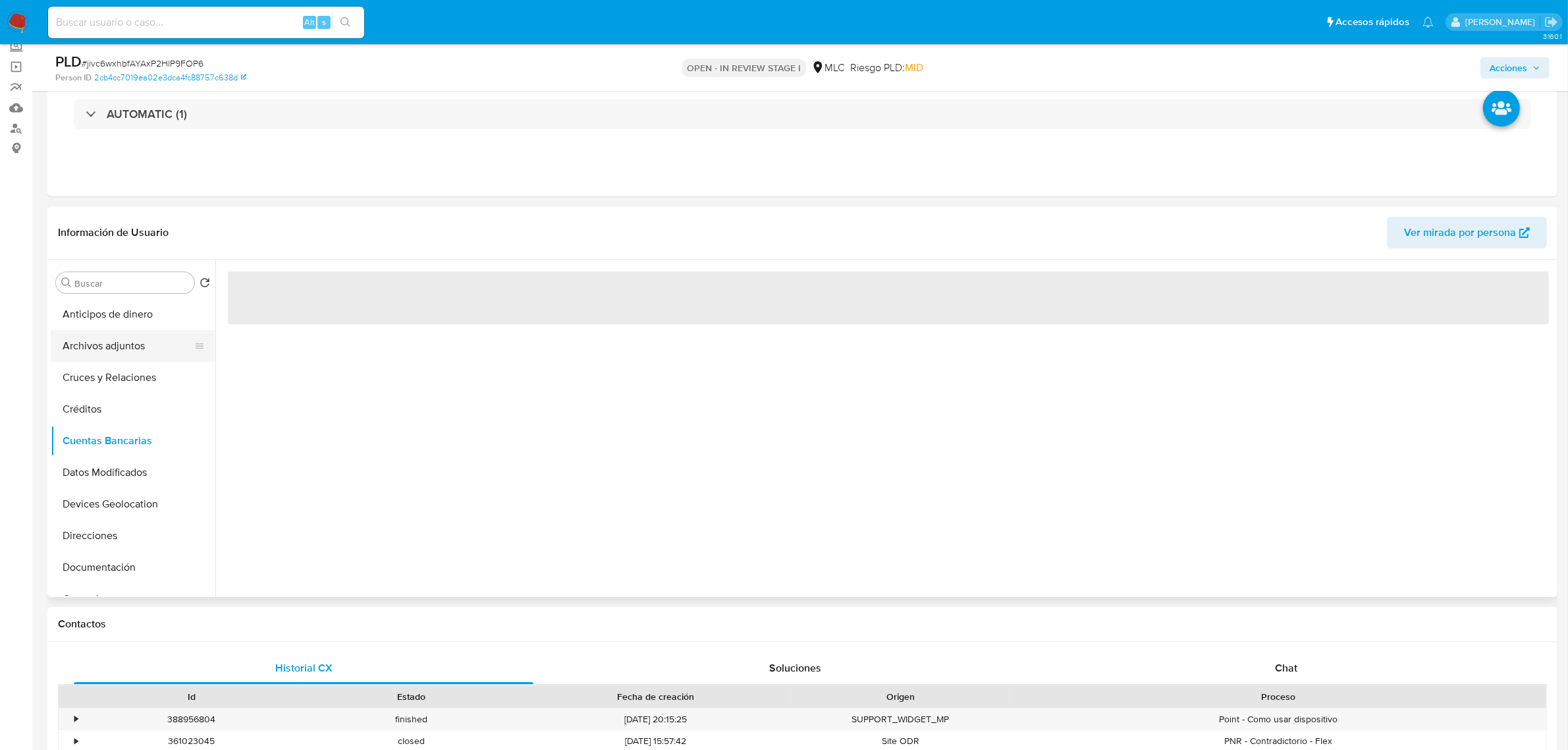
click at [135, 346] on button "Archivos adjuntos" at bounding box center [127, 346] width 154 height 31
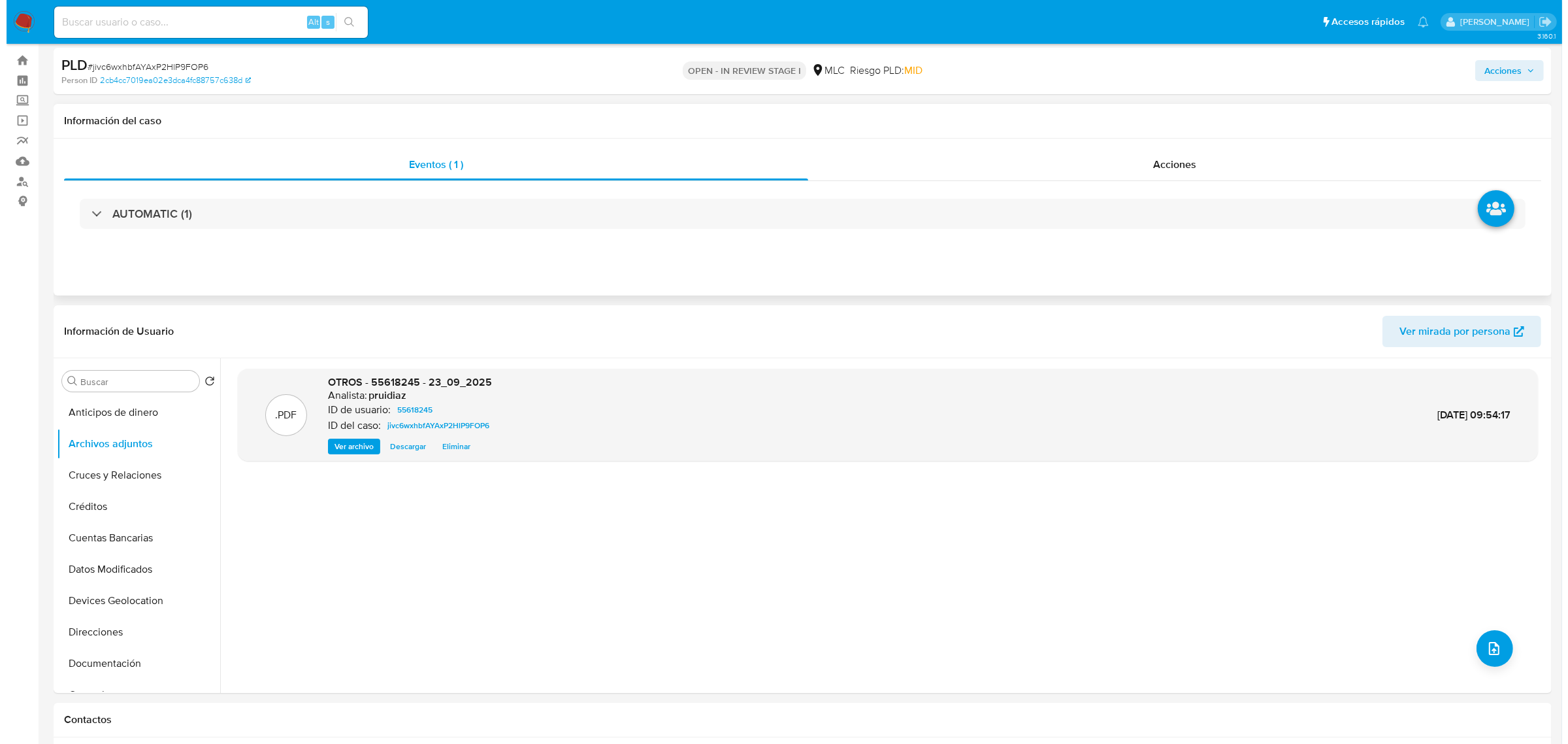
scroll to position [0, 0]
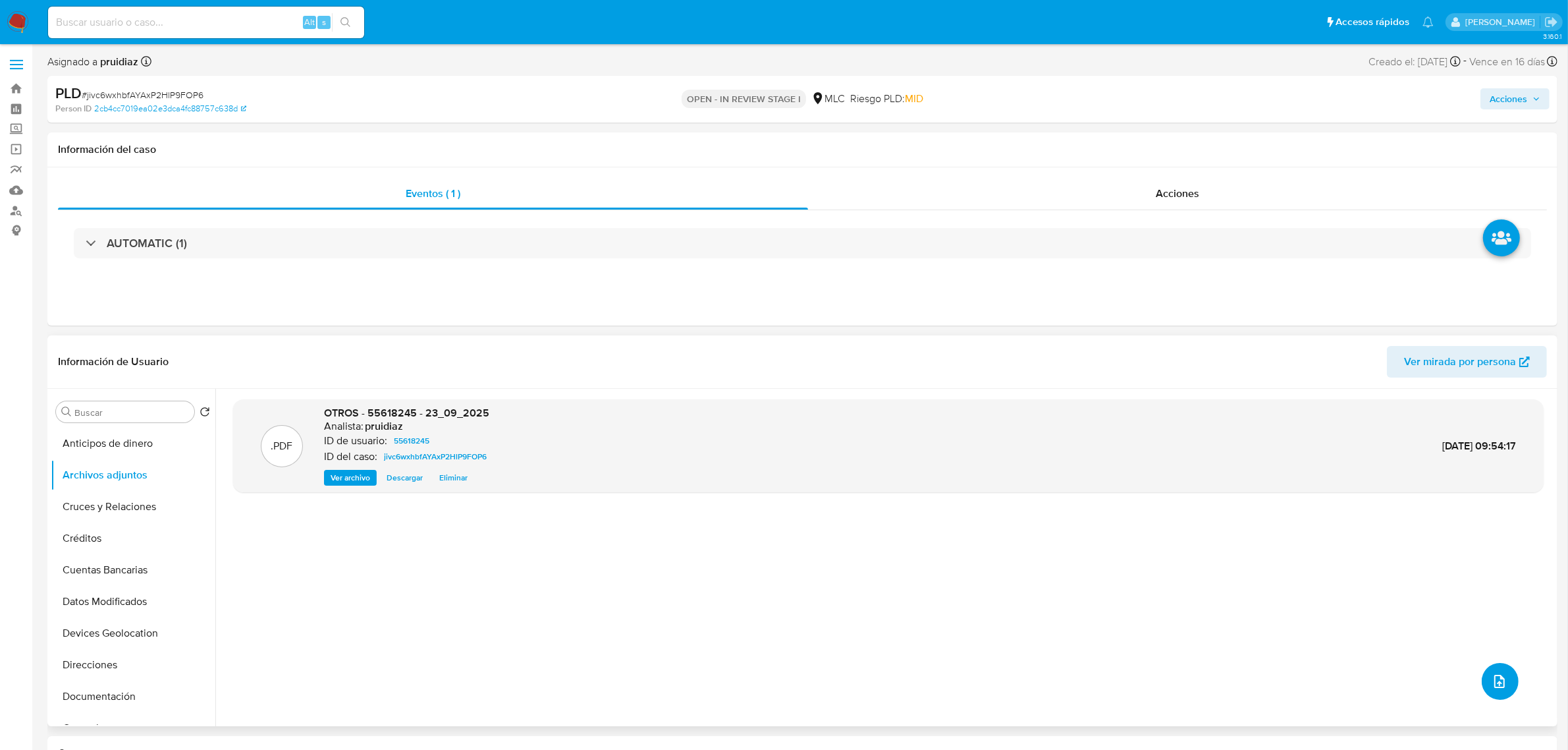
click at [1491, 687] on icon "upload-file" at bounding box center [1499, 681] width 16 height 16
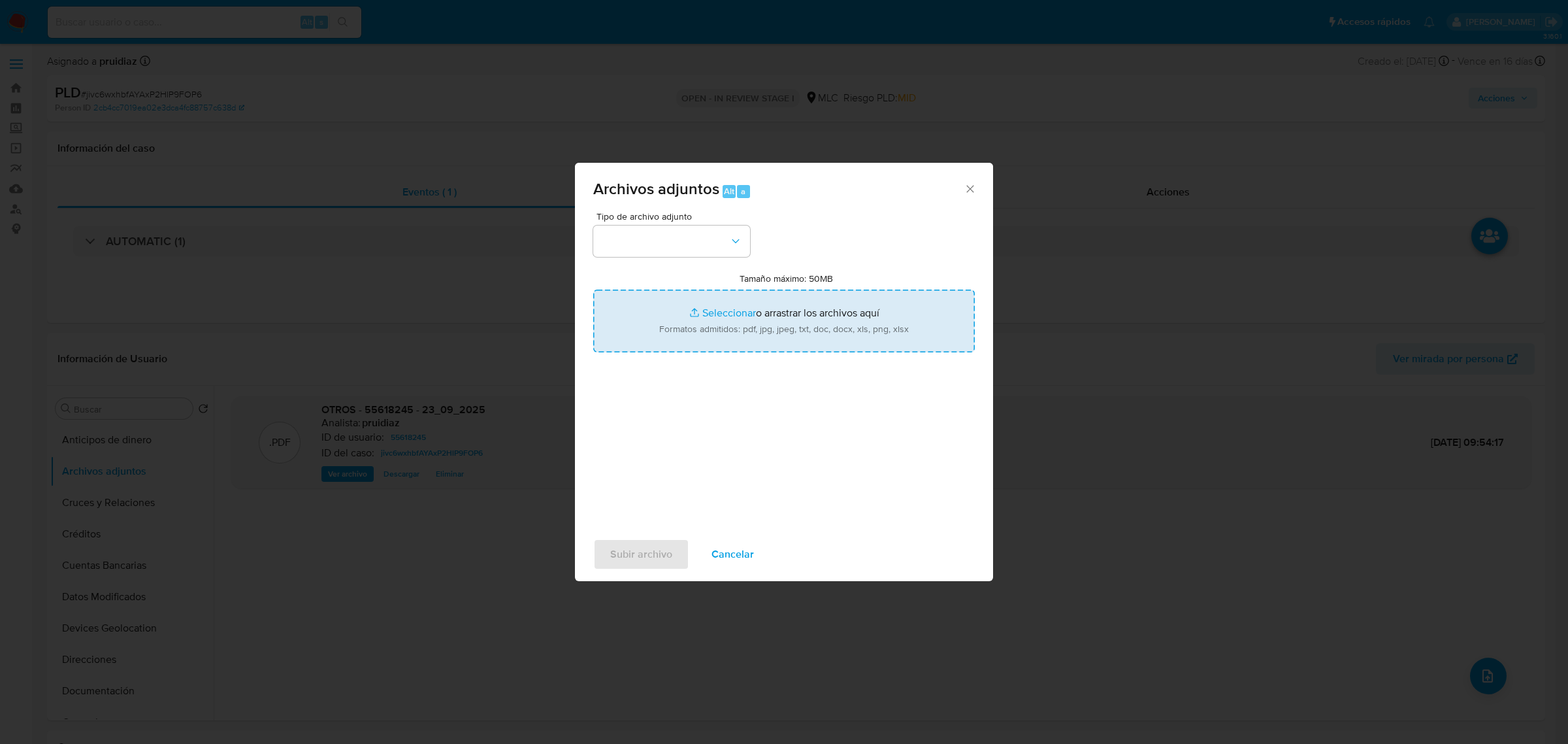
click at [760, 309] on input "Tamaño máximo: 50MB Seleccionar archivos" at bounding box center [784, 320] width 381 height 62
type input "C:\fakepath\55618245 - 23_09_2025.xlsx"
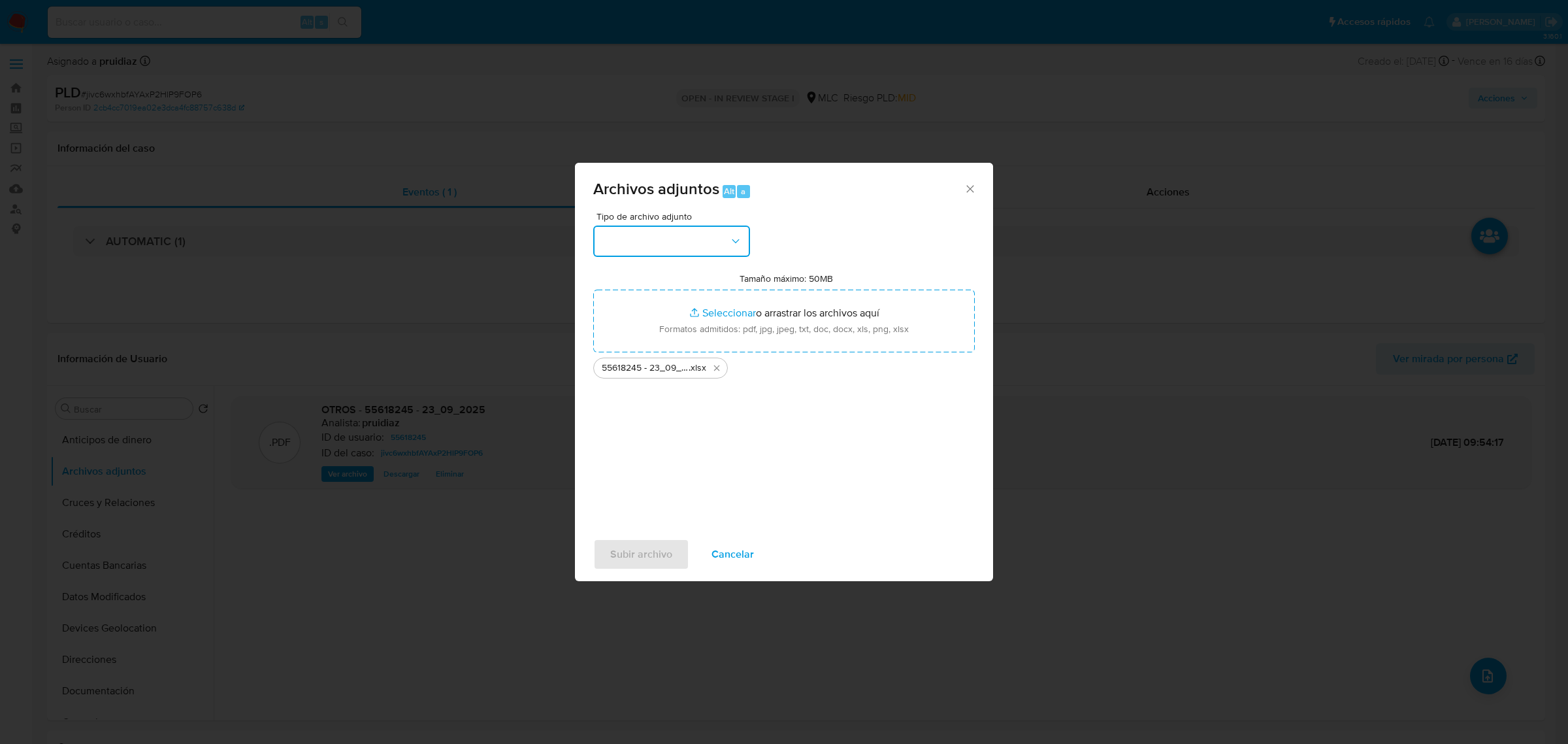
click at [675, 242] on button "button" at bounding box center [671, 241] width 157 height 31
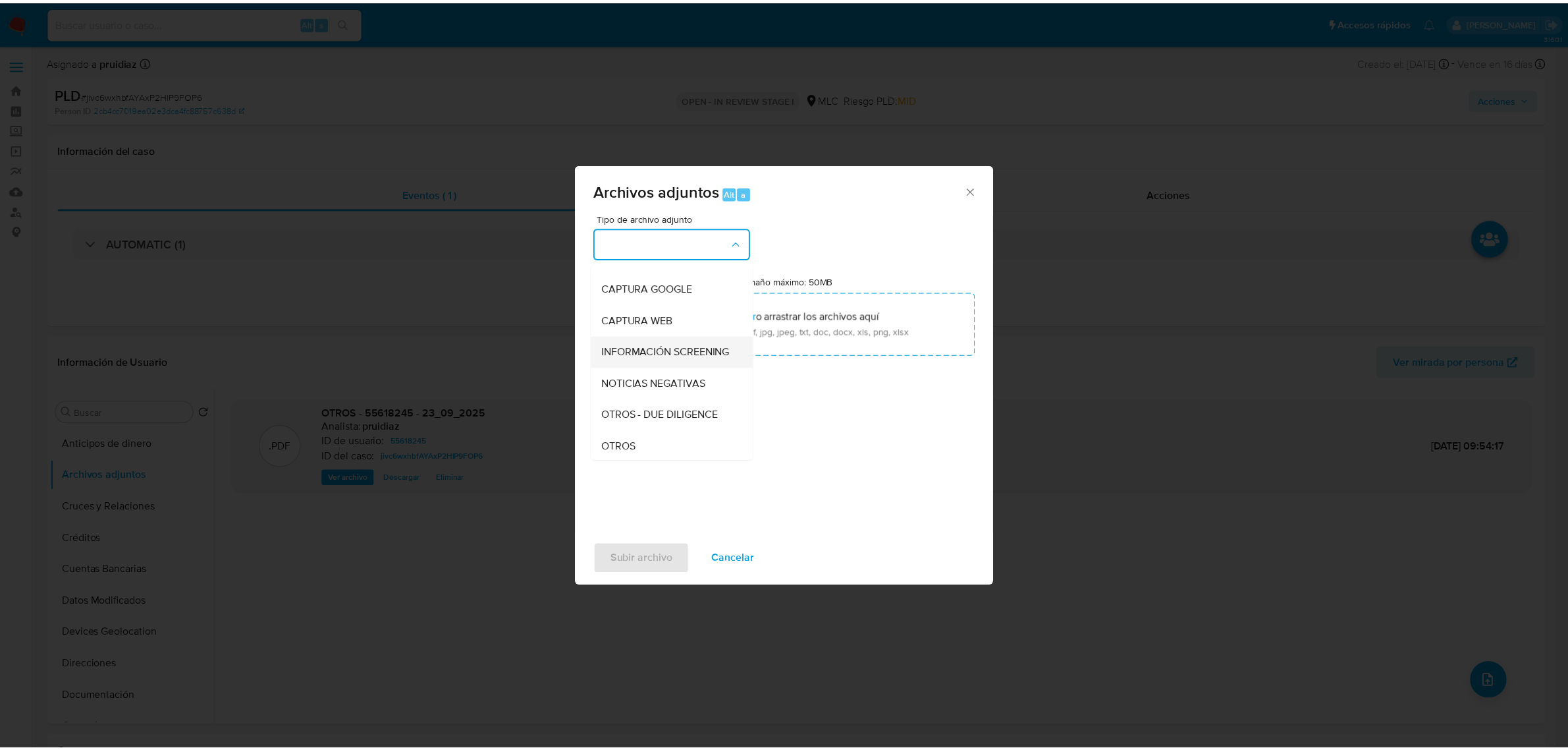
scroll to position [135, 0]
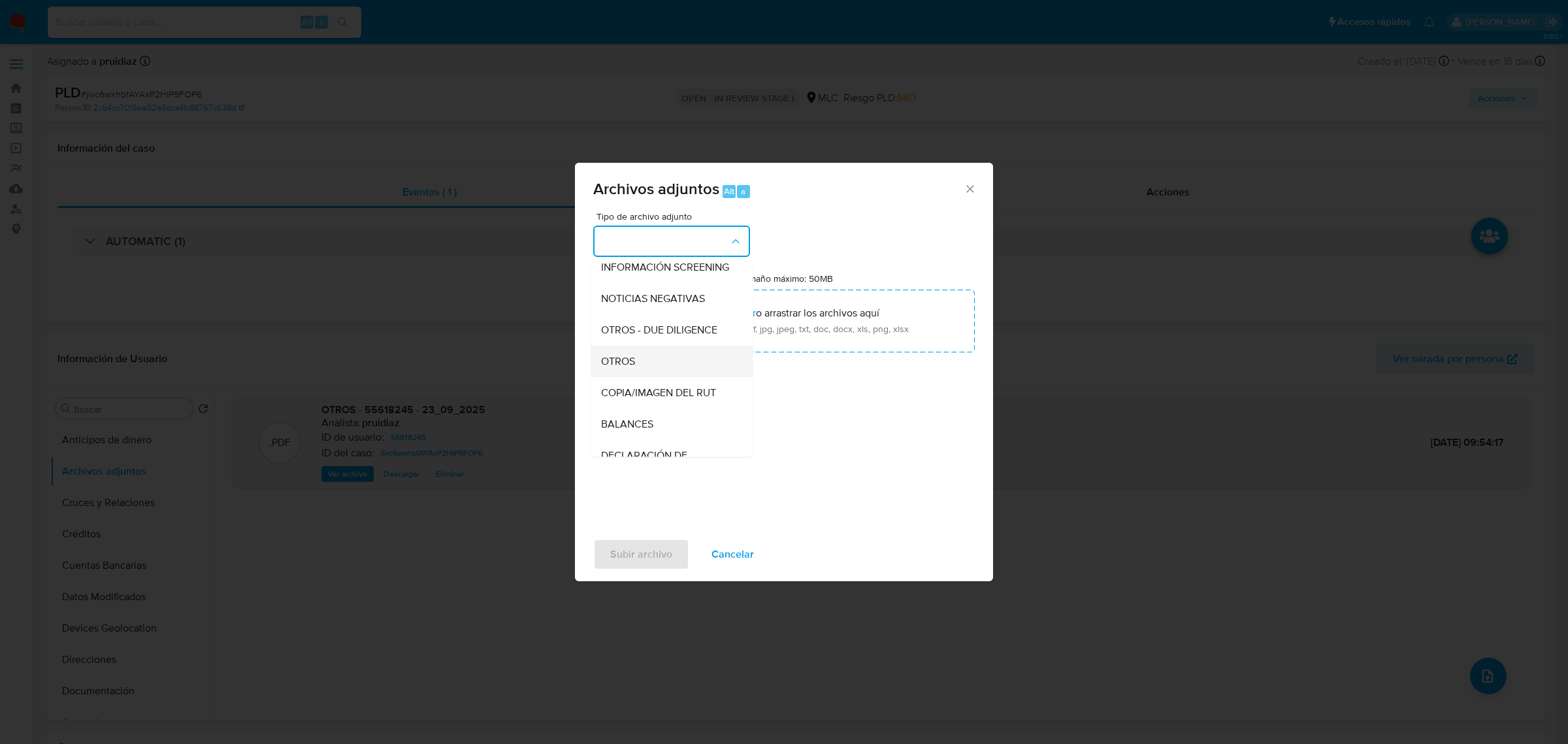
click at [639, 366] on div "OTROS" at bounding box center [668, 360] width 133 height 31
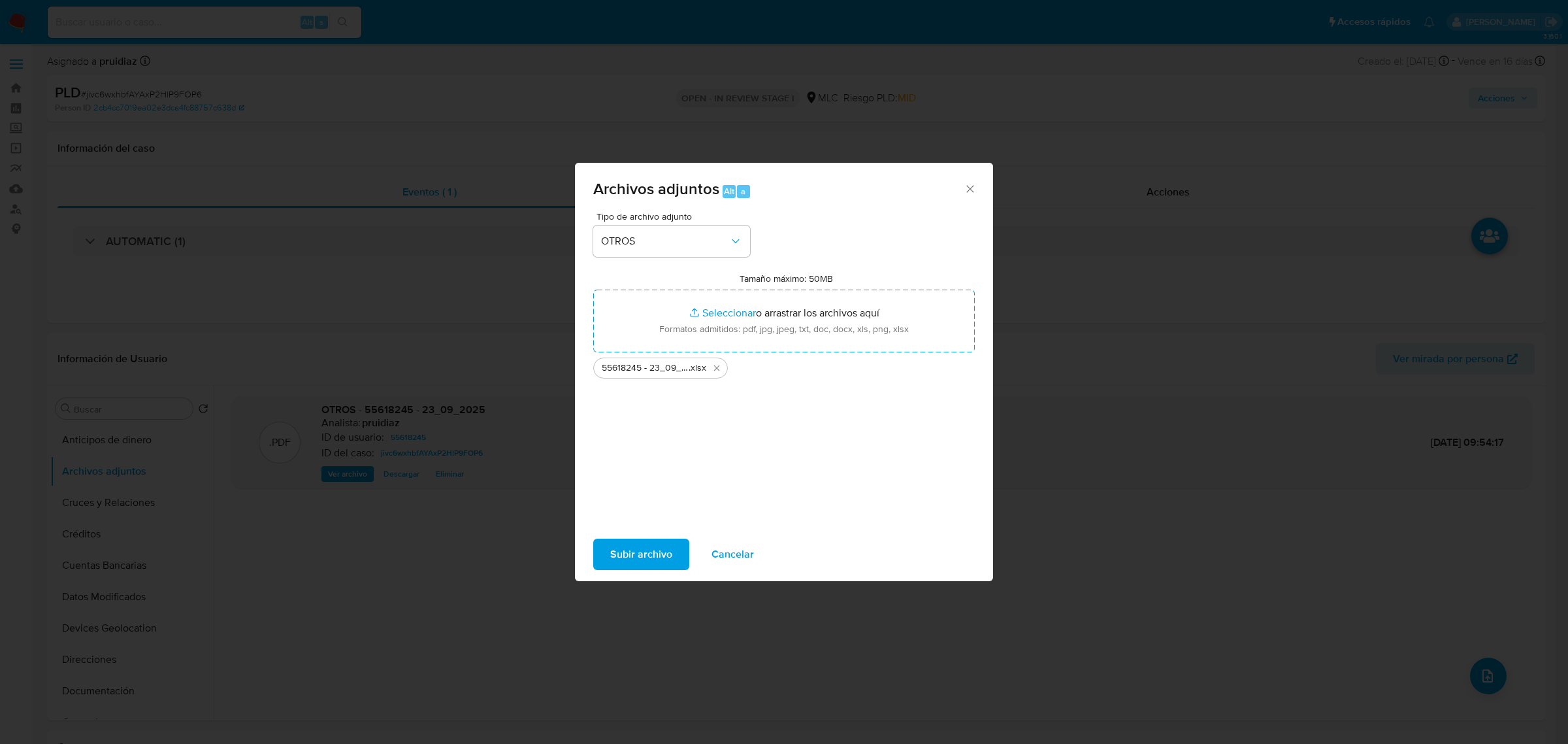
click at [633, 551] on span "Subir archivo" at bounding box center [641, 554] width 62 height 29
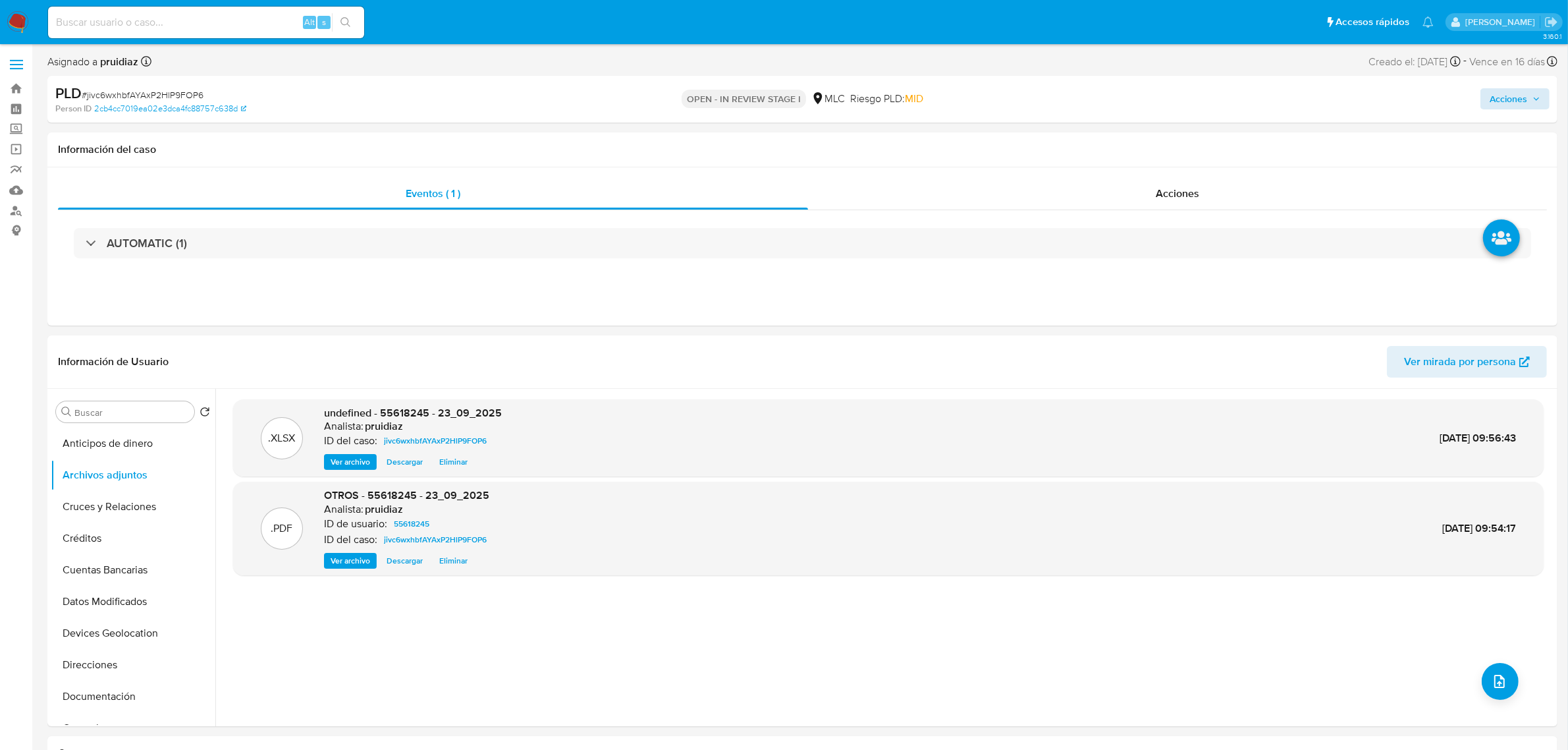
click at [1521, 110] on div "Acciones" at bounding box center [1302, 99] width 495 height 31
click at [1513, 101] on span "Acciones" at bounding box center [1508, 99] width 38 height 21
drag, startPoint x: 1182, startPoint y: 144, endPoint x: 1174, endPoint y: 157, distance: 15.3
click at [1177, 140] on span "Resolución del caso" at bounding box center [1141, 140] width 94 height 15
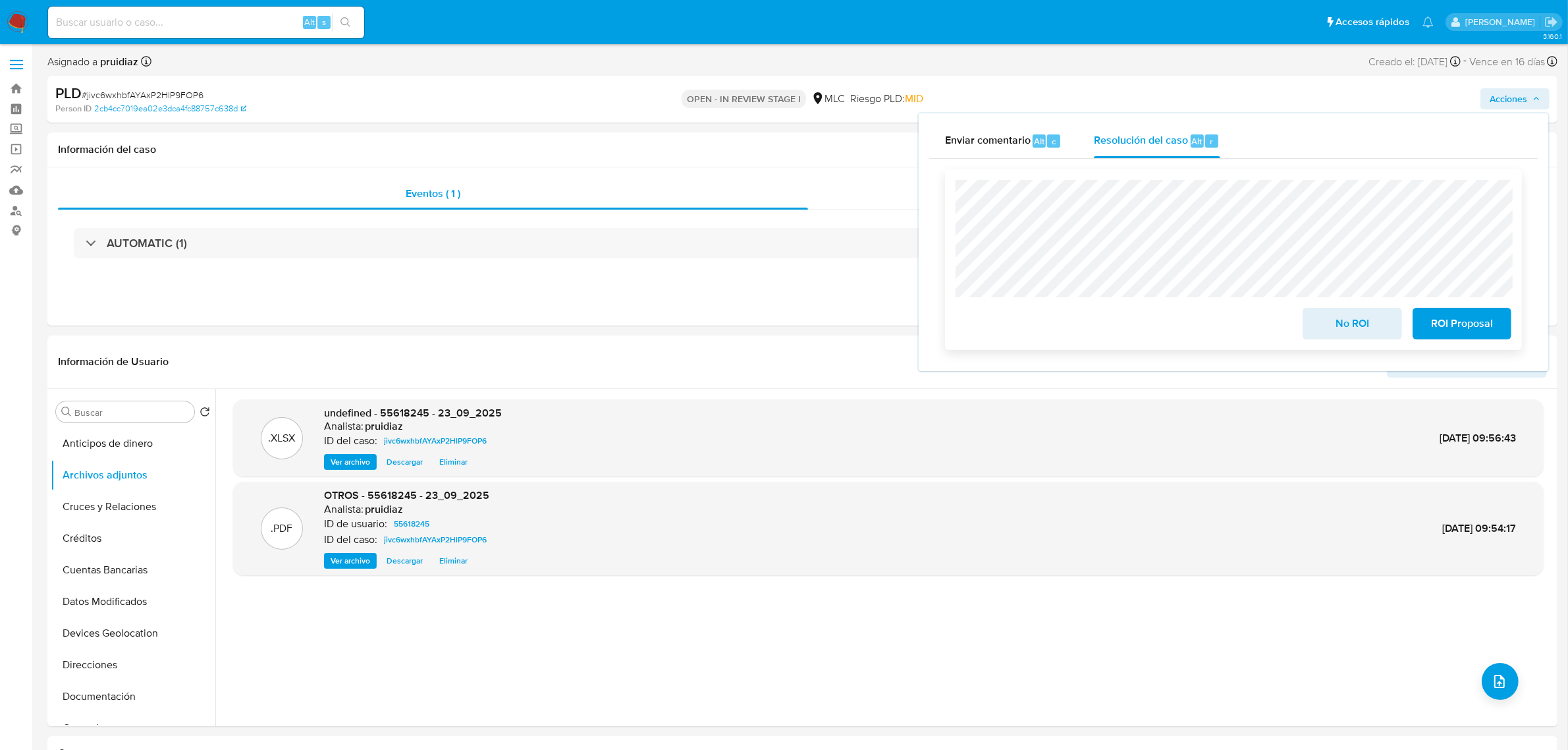
click at [1331, 321] on span "No ROI" at bounding box center [1352, 323] width 64 height 29
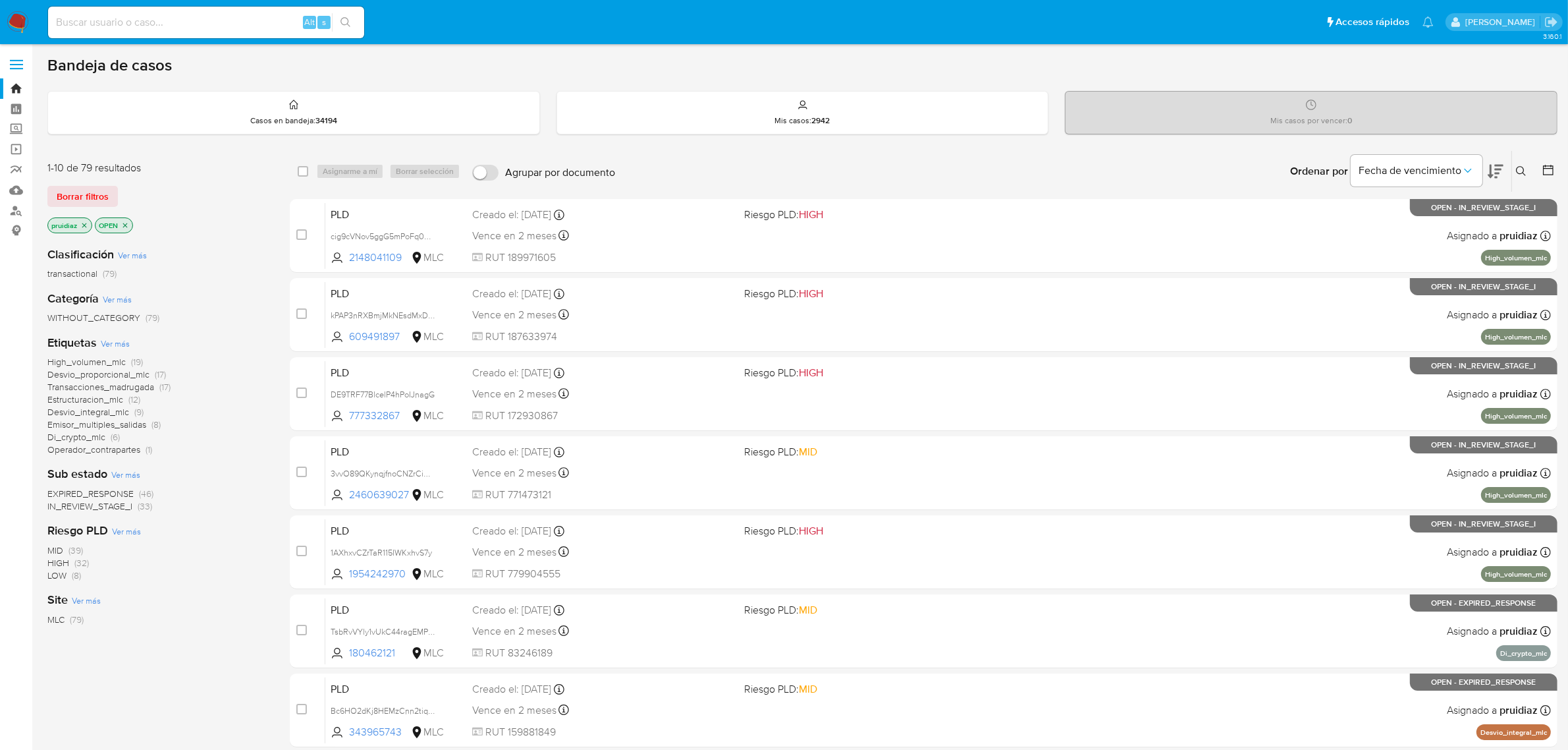
click at [761, 25] on ul "Pausado Ver notificaciones Alt s Accesos rápidos Presiona las siguientes teclas…" at bounding box center [741, 22] width 1399 height 33
drag, startPoint x: 646, startPoint y: 61, endPoint x: 495, endPoint y: 78, distance: 152.0
click at [653, 58] on div "Bandeja de casos" at bounding box center [802, 65] width 1510 height 20
click at [111, 63] on h1 "Bandeja de casos" at bounding box center [109, 65] width 125 height 20
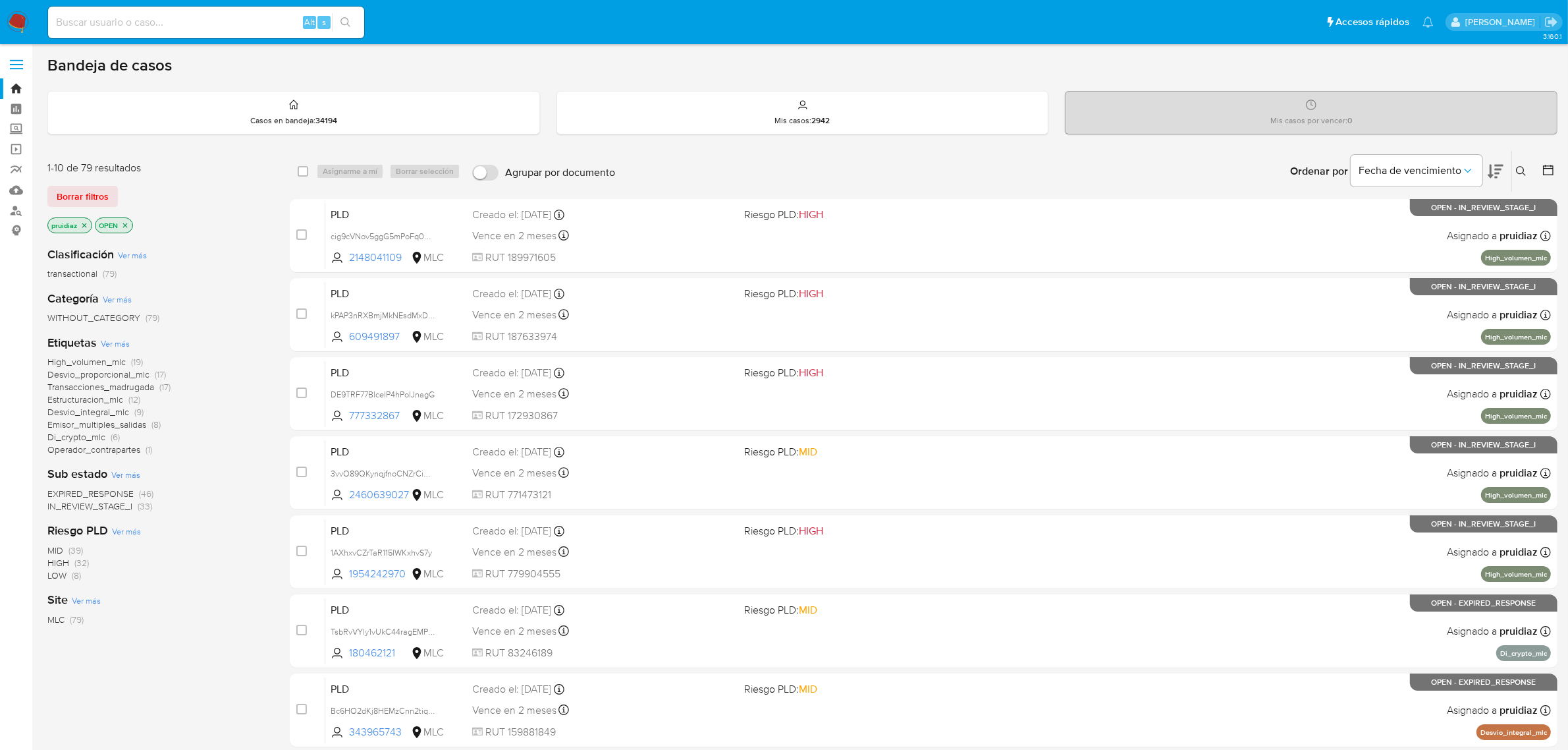
click at [111, 63] on h1 "Bandeja de casos" at bounding box center [109, 65] width 125 height 20
click at [122, 73] on h1 "Bandeja de casos" at bounding box center [109, 65] width 125 height 20
click at [620, 61] on div "Bandeja de casos" at bounding box center [802, 65] width 1510 height 20
click at [11, 20] on img at bounding box center [18, 22] width 23 height 23
click at [15, 33] on img at bounding box center [18, 22] width 23 height 23
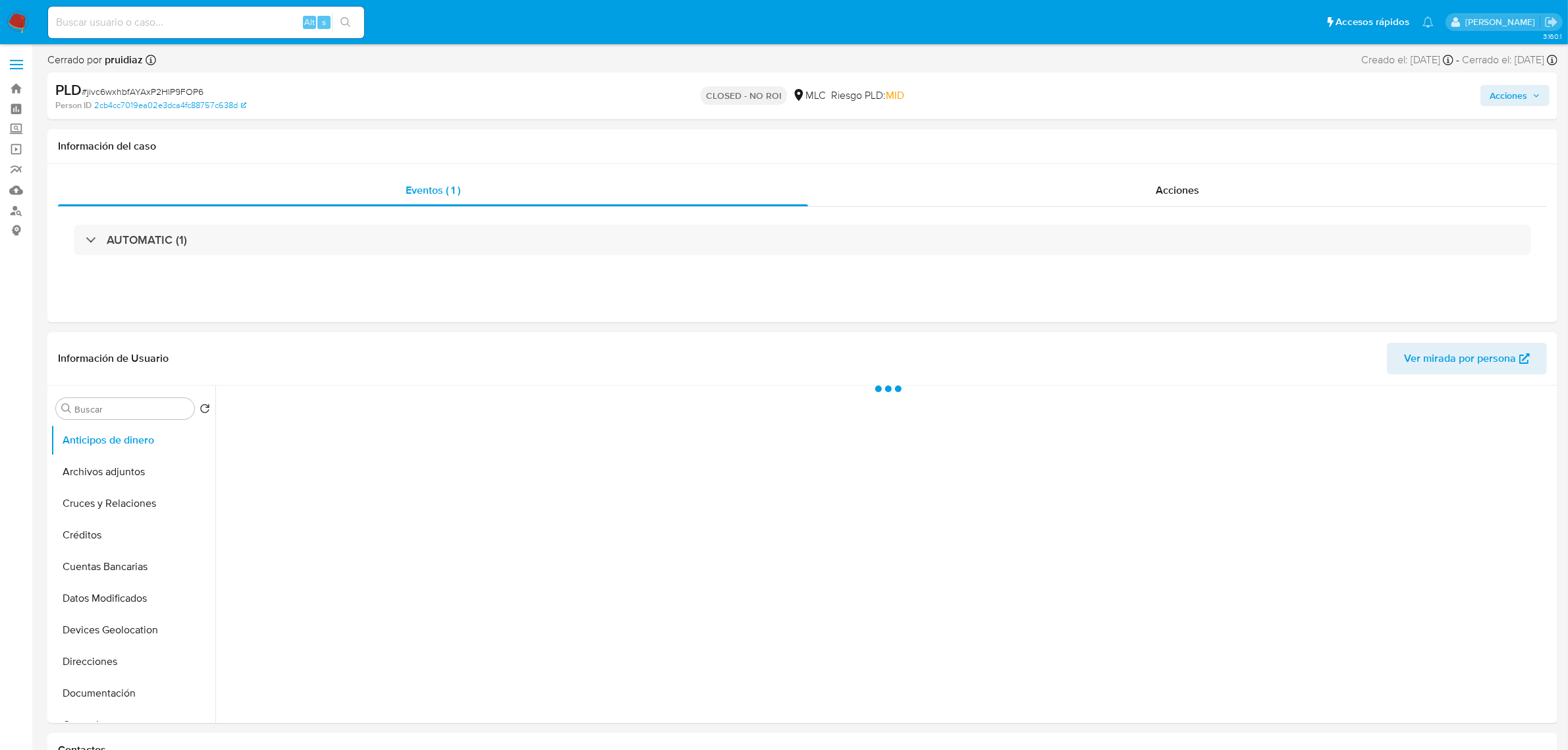
select select "10"
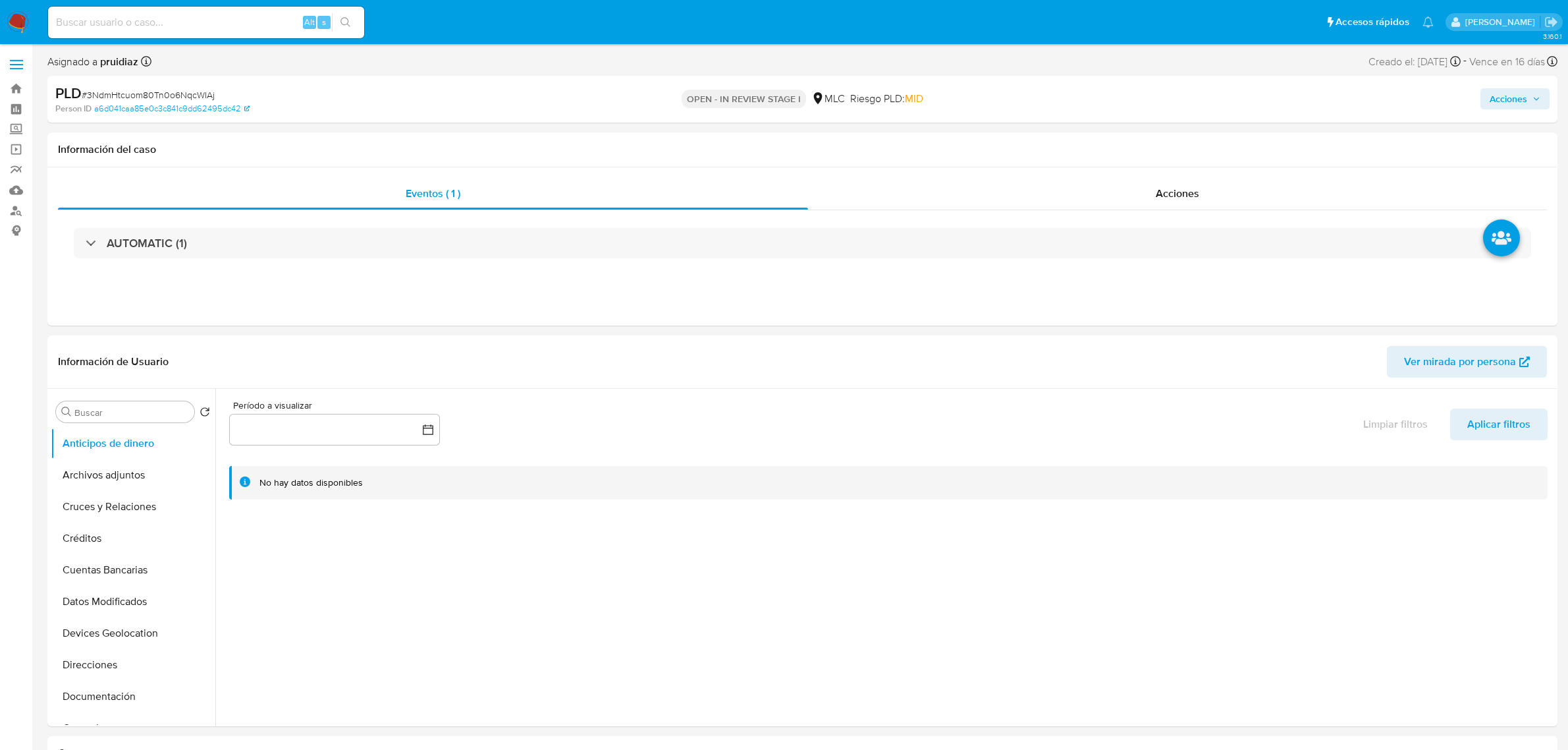
select select "10"
click at [110, 595] on button "Historial Casos" at bounding box center [127, 595] width 154 height 31
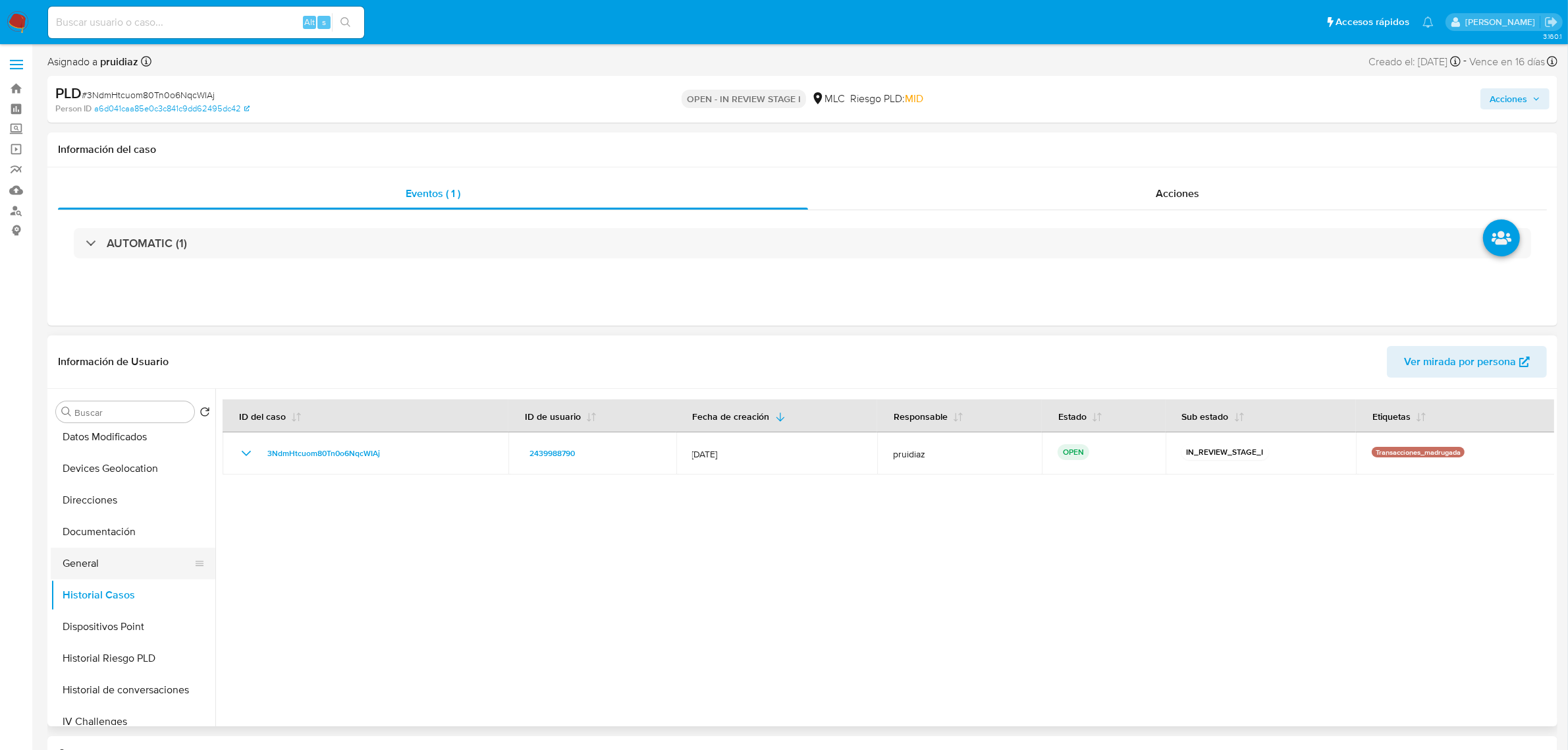
click at [74, 560] on button "General" at bounding box center [127, 563] width 154 height 31
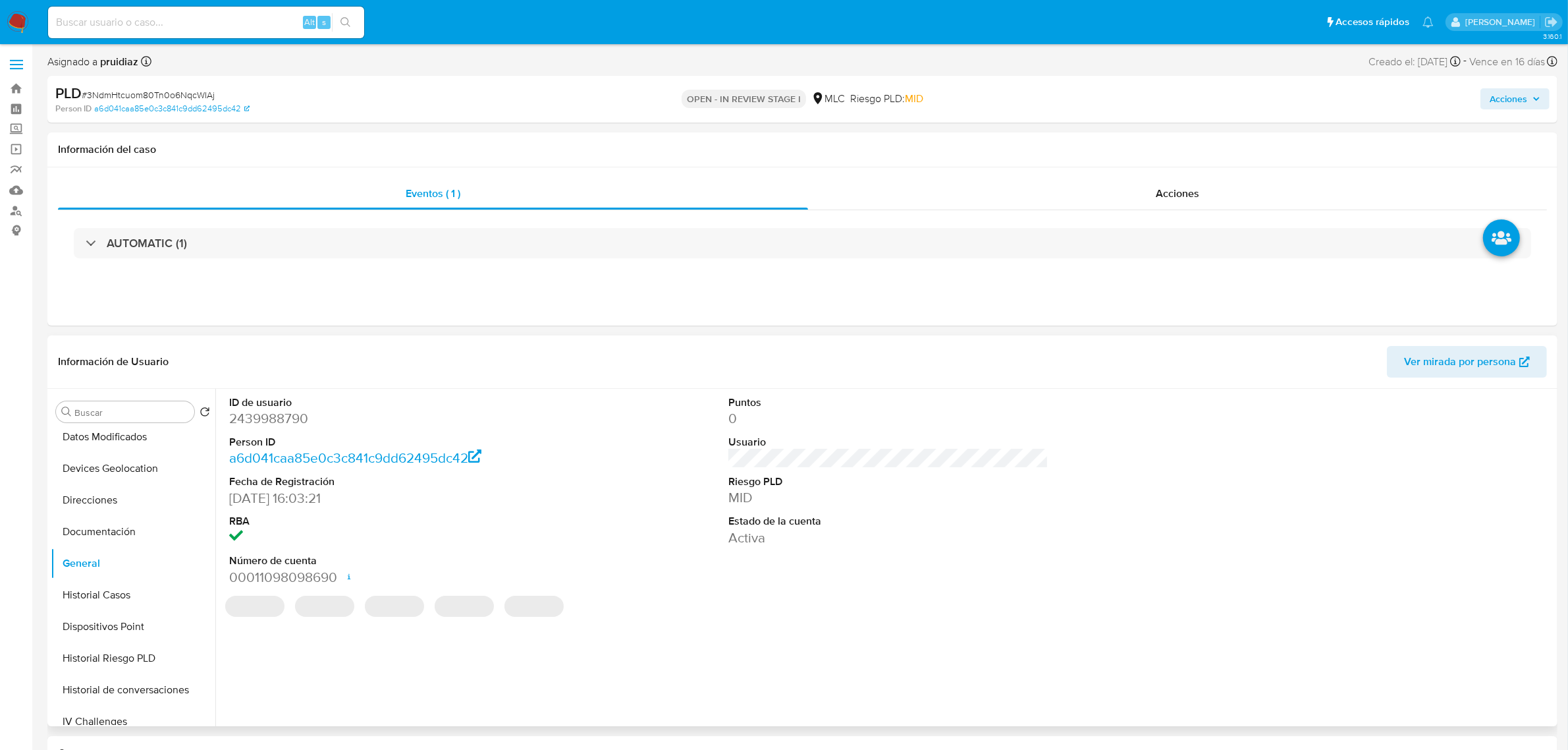
click at [287, 415] on dd "2439988790" at bounding box center [389, 418] width 320 height 18
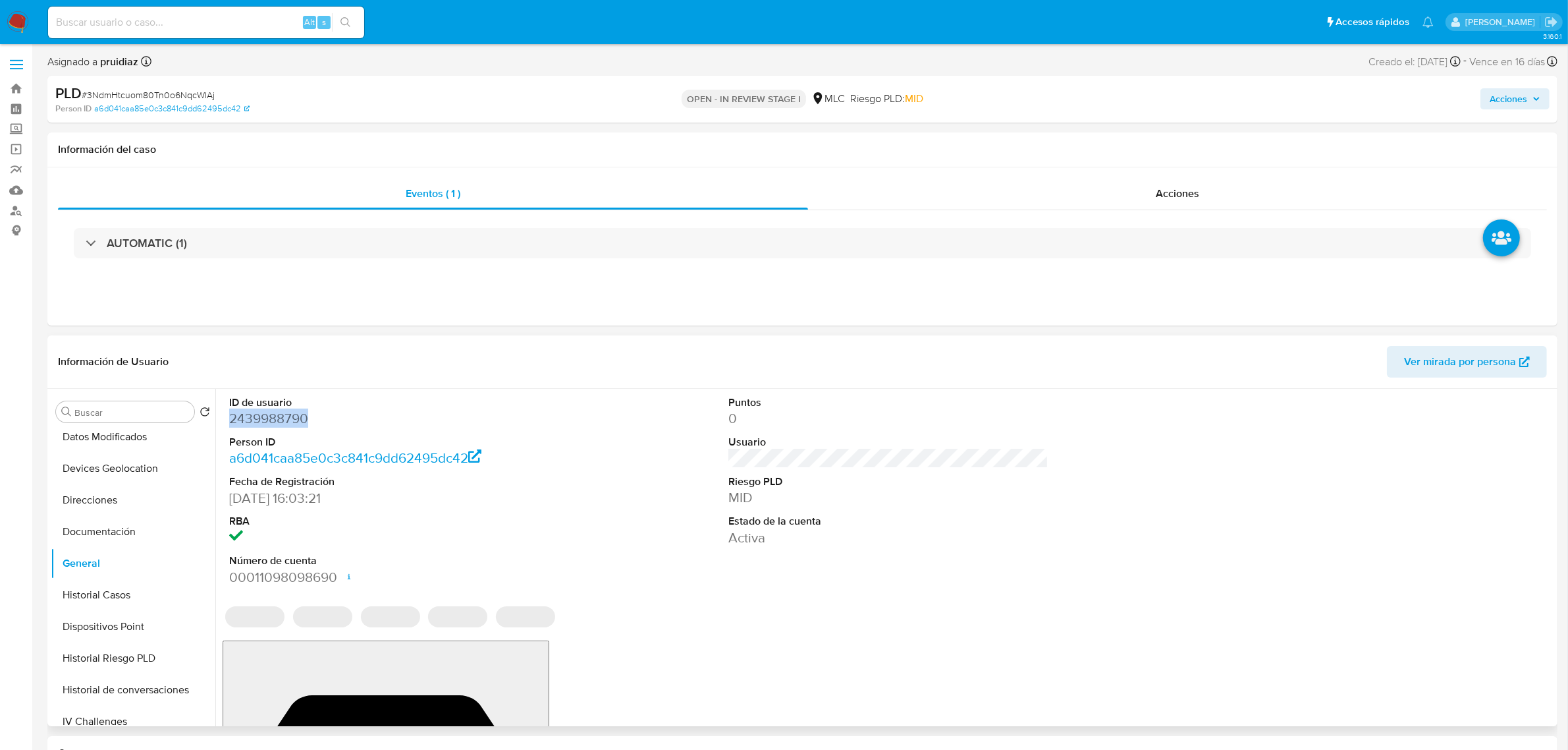
copy dd "2439988790"
